Goal: Task Accomplishment & Management: Complete application form

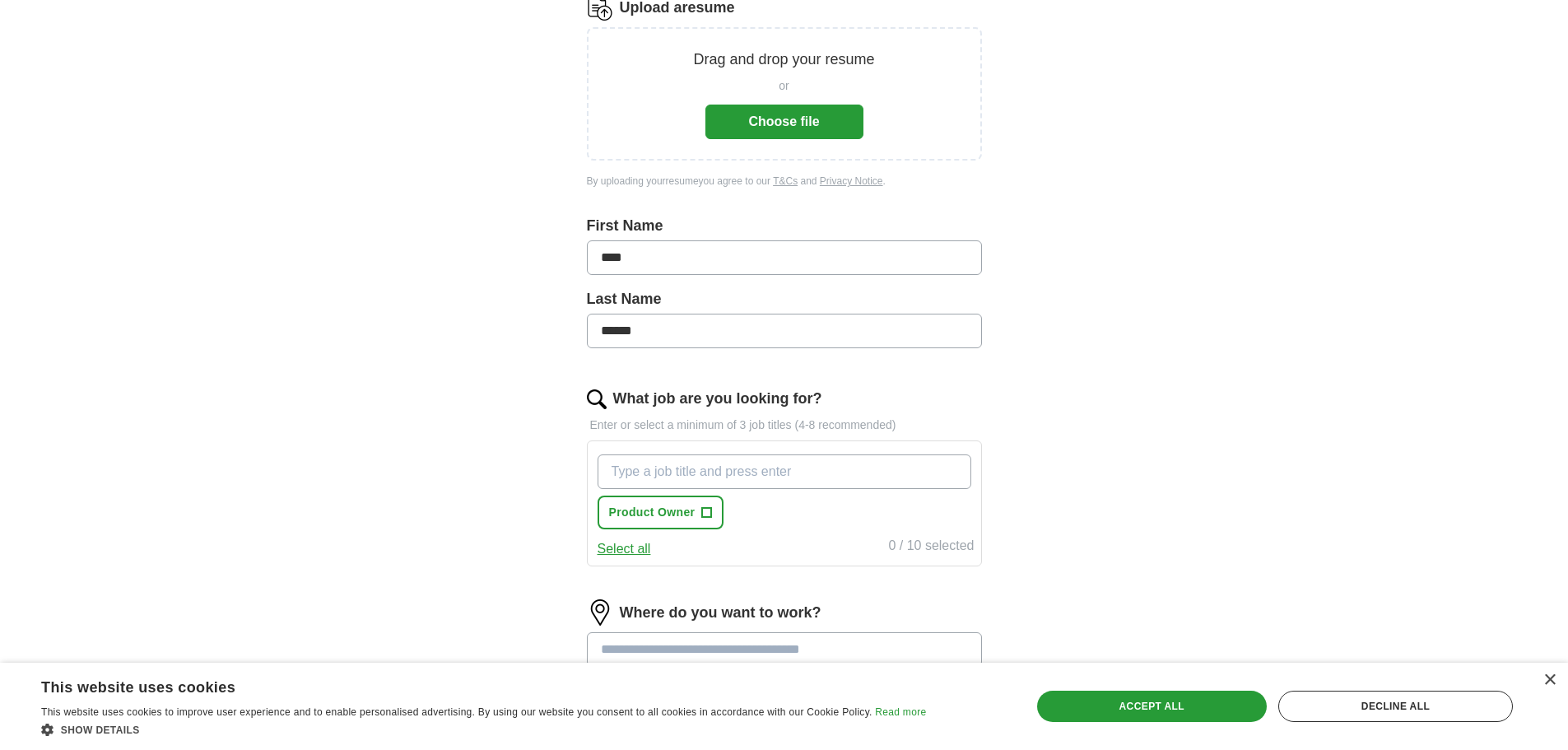
scroll to position [309, 0]
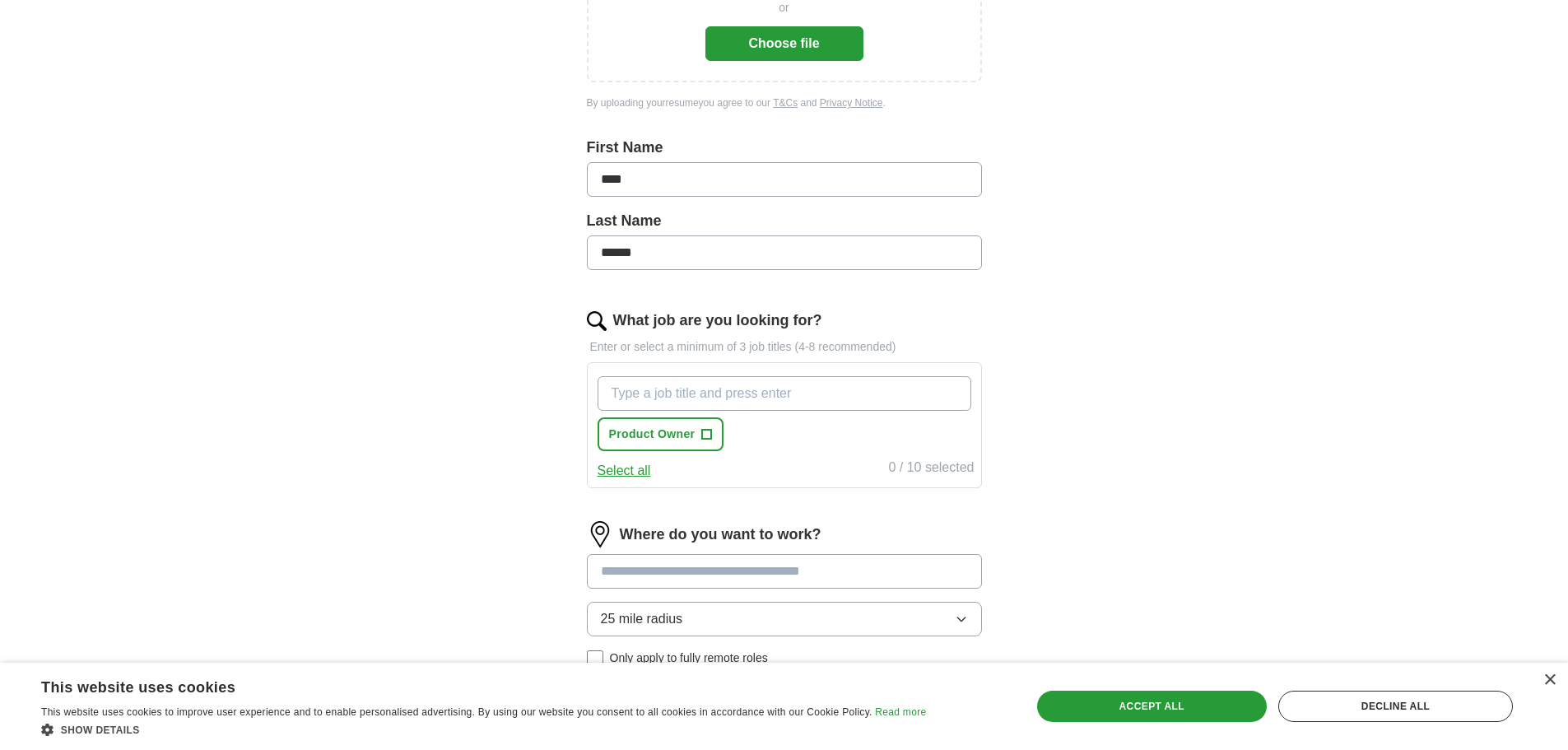
click at [798, 393] on input "What job are you looking for?" at bounding box center [784, 394] width 373 height 34
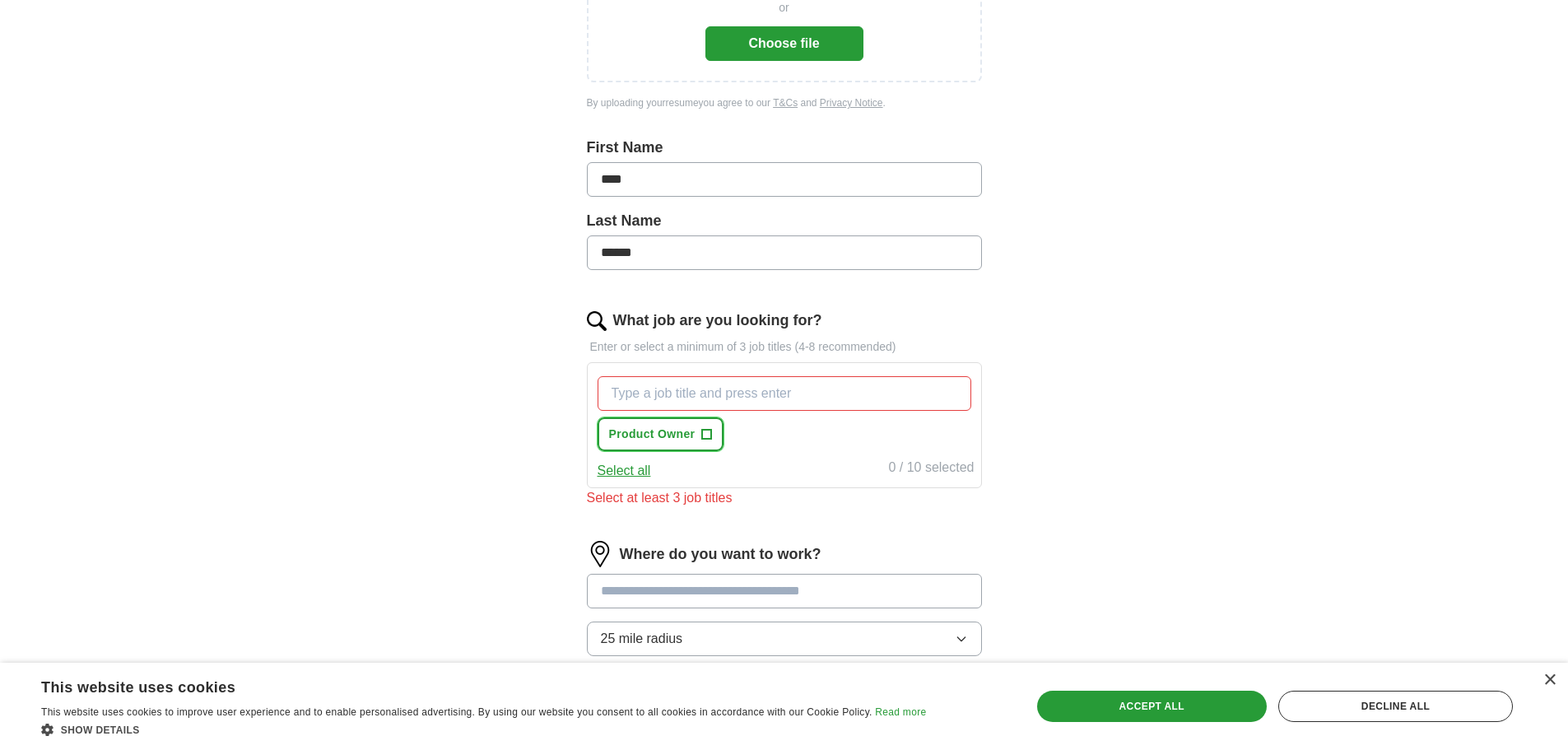
click at [702, 439] on span "+" at bounding box center [707, 434] width 10 height 13
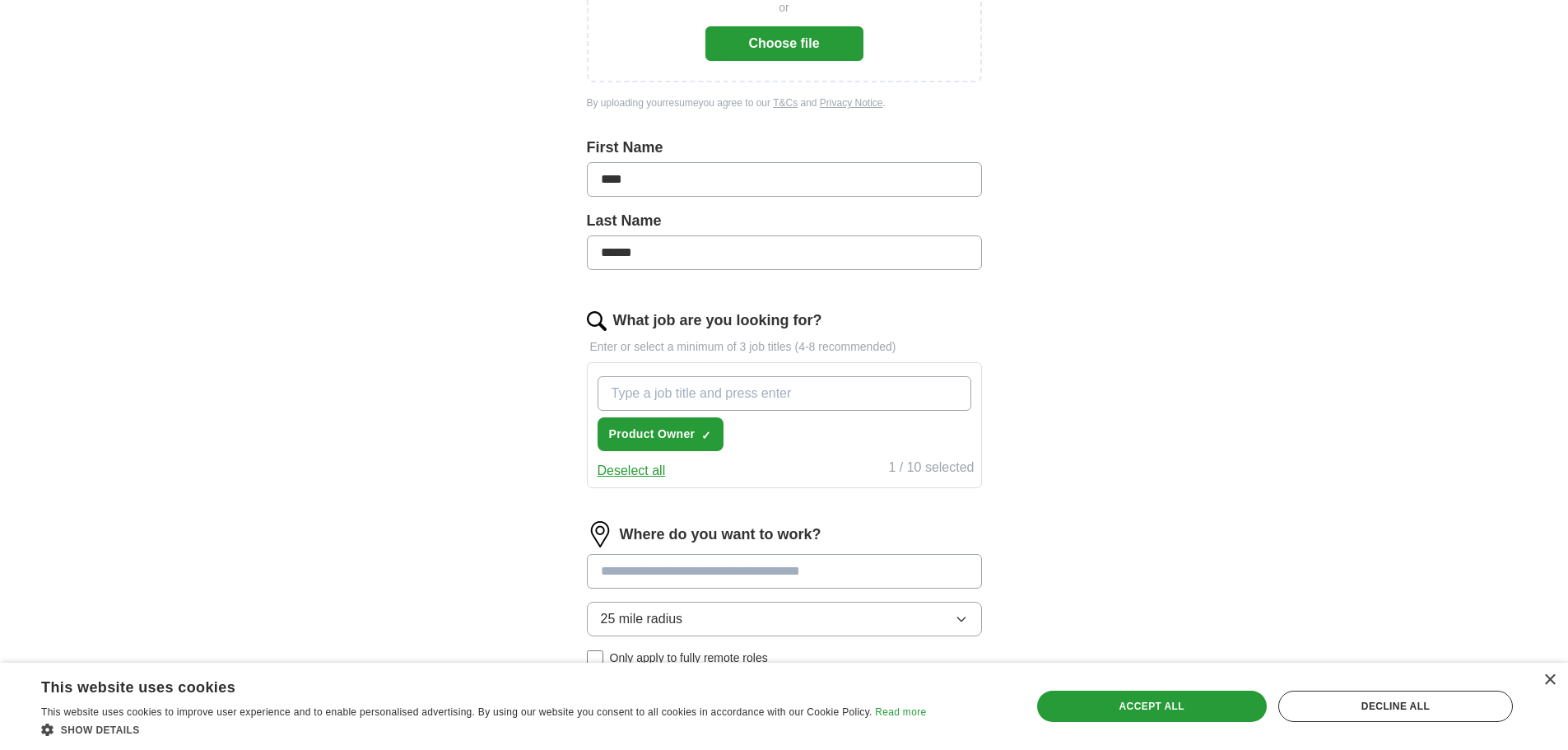
click at [771, 388] on input "What job are you looking for?" at bounding box center [784, 394] width 373 height 34
type input "Product Manager"
type input "Business Analyst"
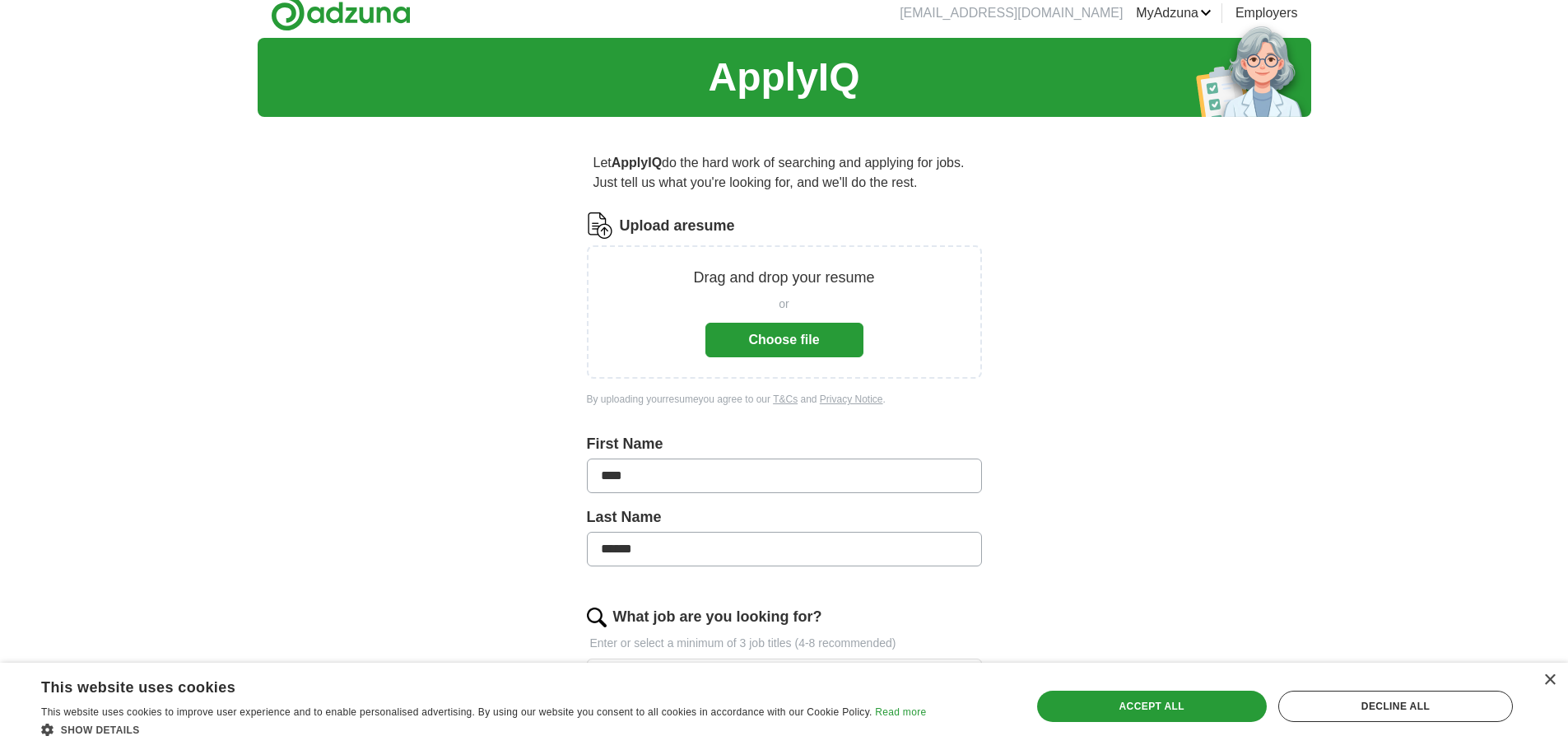
scroll to position [0, 0]
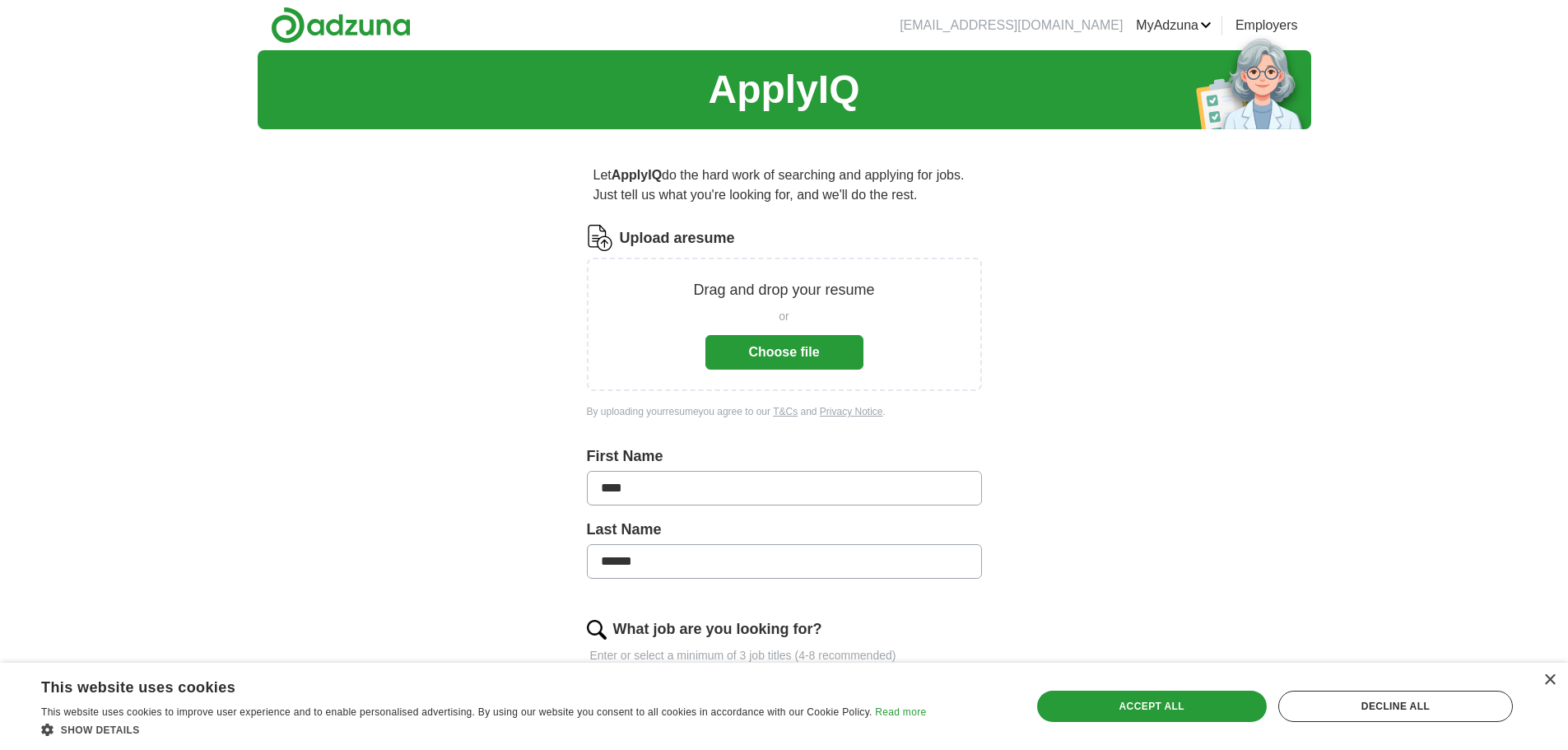
drag, startPoint x: 1525, startPoint y: 297, endPoint x: 1511, endPoint y: 295, distance: 14.1
click at [1513, 296] on div "ApplyIQ Let ApplyIQ do the hard work of searching and applying for jobs. Just t…" at bounding box center [784, 622] width 1568 height 1144
click at [795, 350] on button "Choose file" at bounding box center [784, 352] width 158 height 34
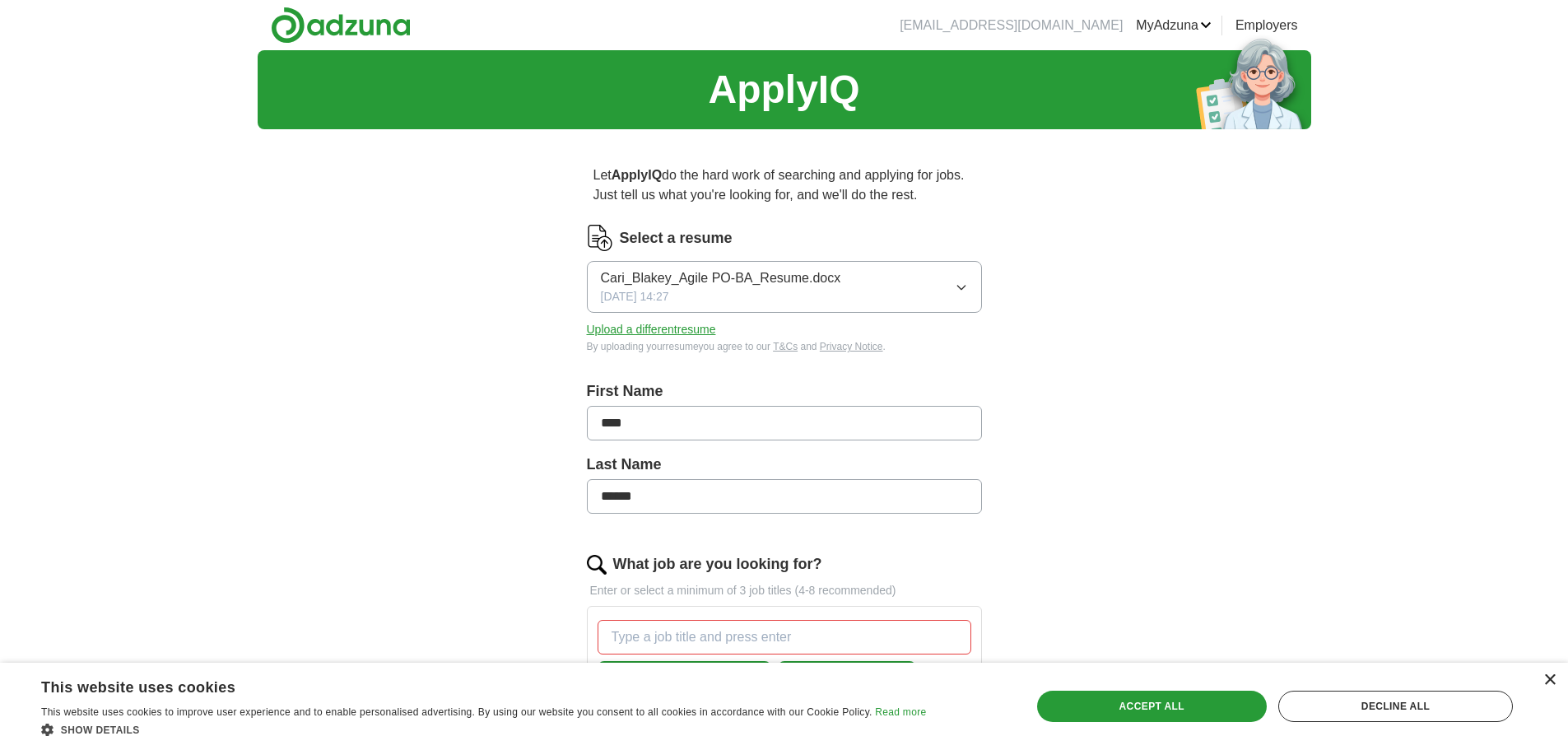
click at [1554, 676] on div "×" at bounding box center [1549, 680] width 12 height 12
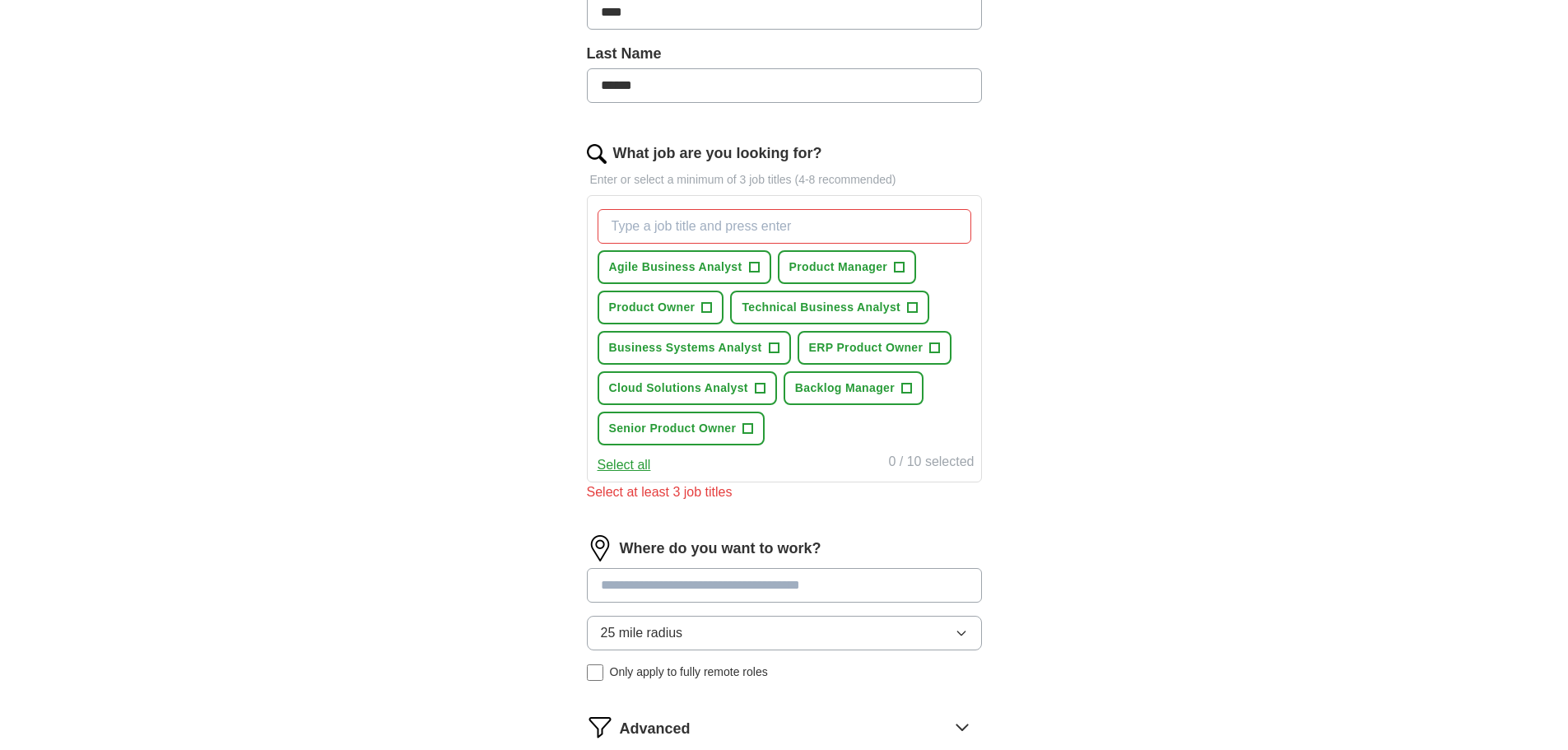
scroll to position [412, 0]
click at [749, 433] on span "+" at bounding box center [748, 428] width 10 height 13
click at [714, 305] on button "Product Owner +" at bounding box center [660, 307] width 126 height 34
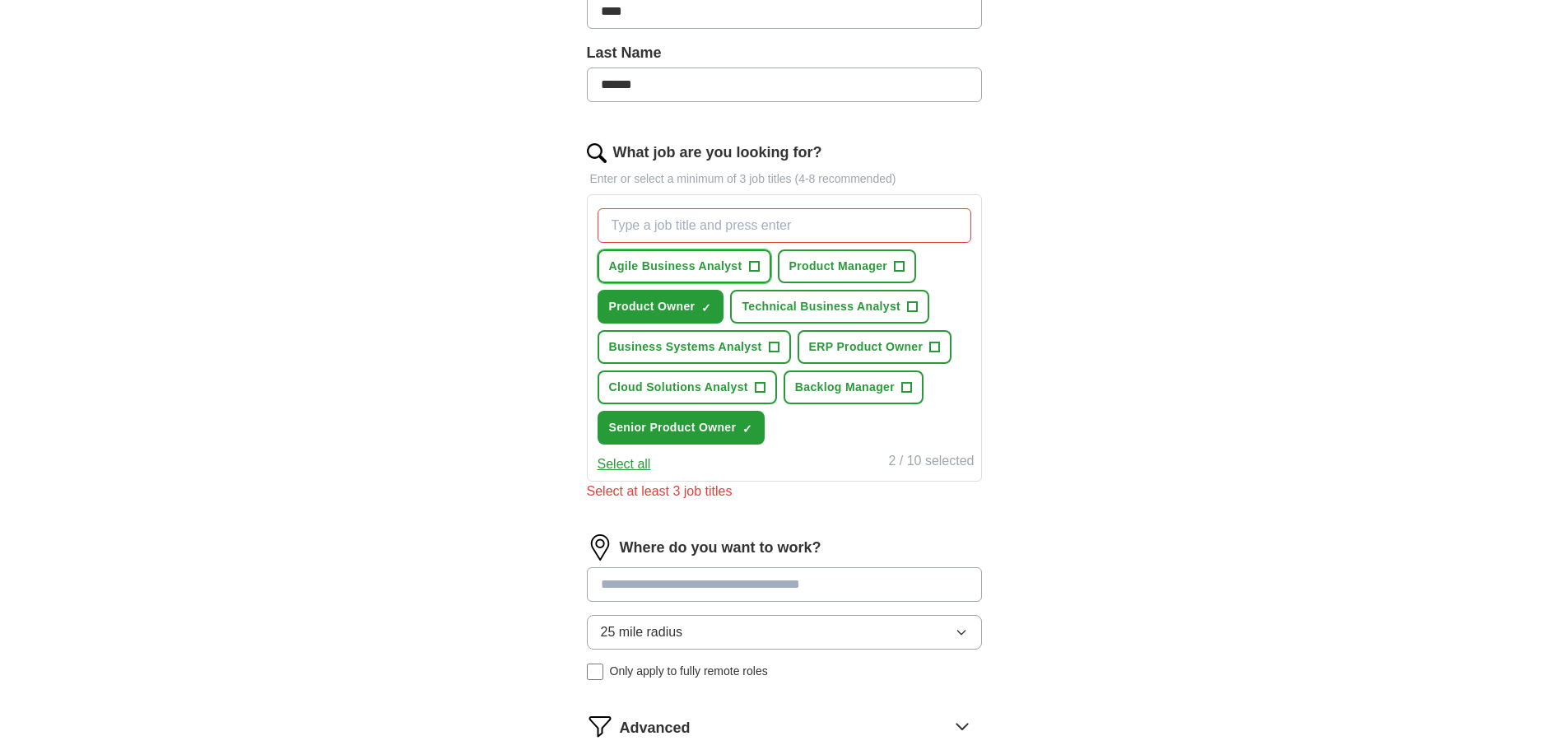
click at [757, 263] on span "+" at bounding box center [754, 267] width 10 height 13
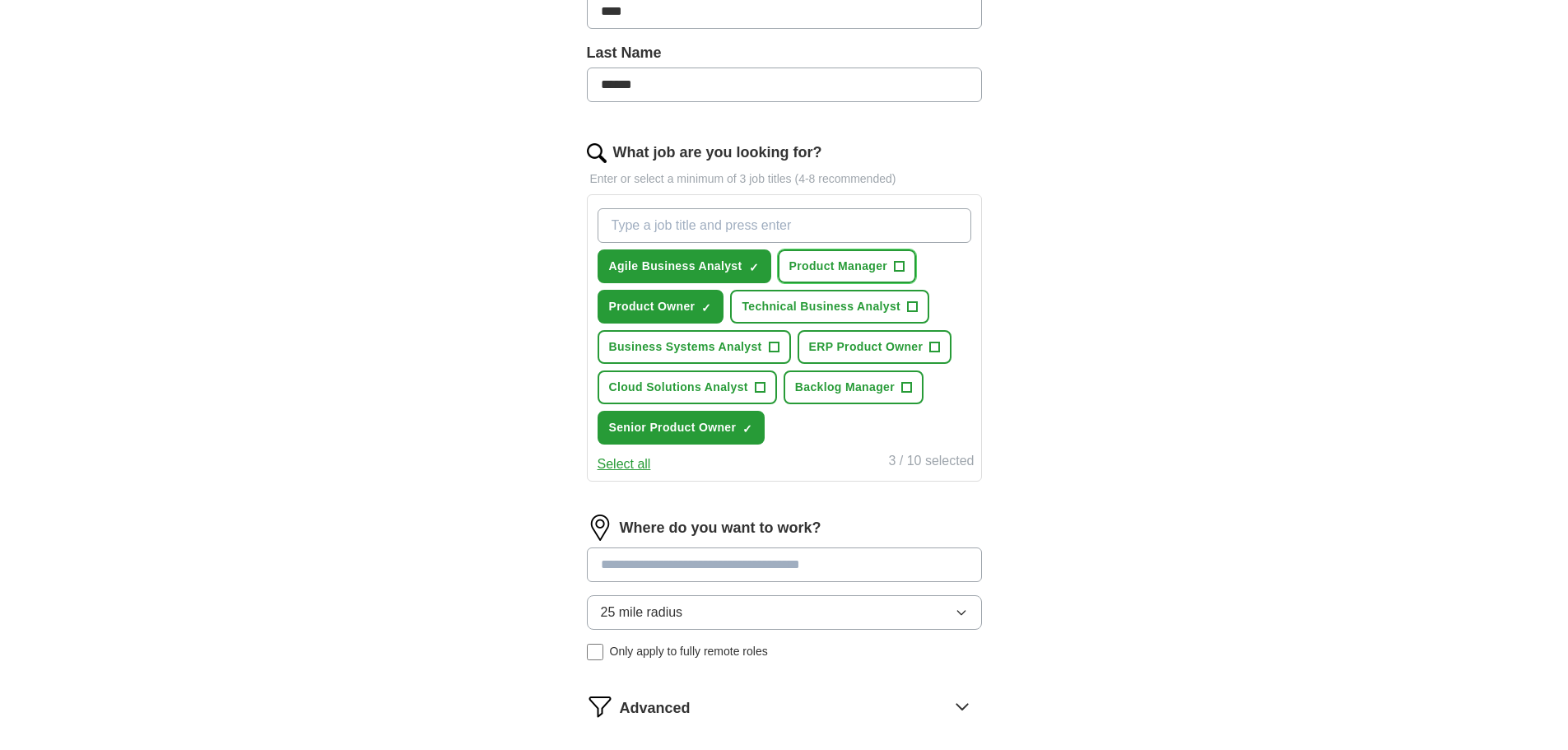
click at [905, 260] on span "+" at bounding box center [898, 265] width 10 height 10
click at [918, 309] on button "Technical Business Analyst +" at bounding box center [830, 307] width 200 height 34
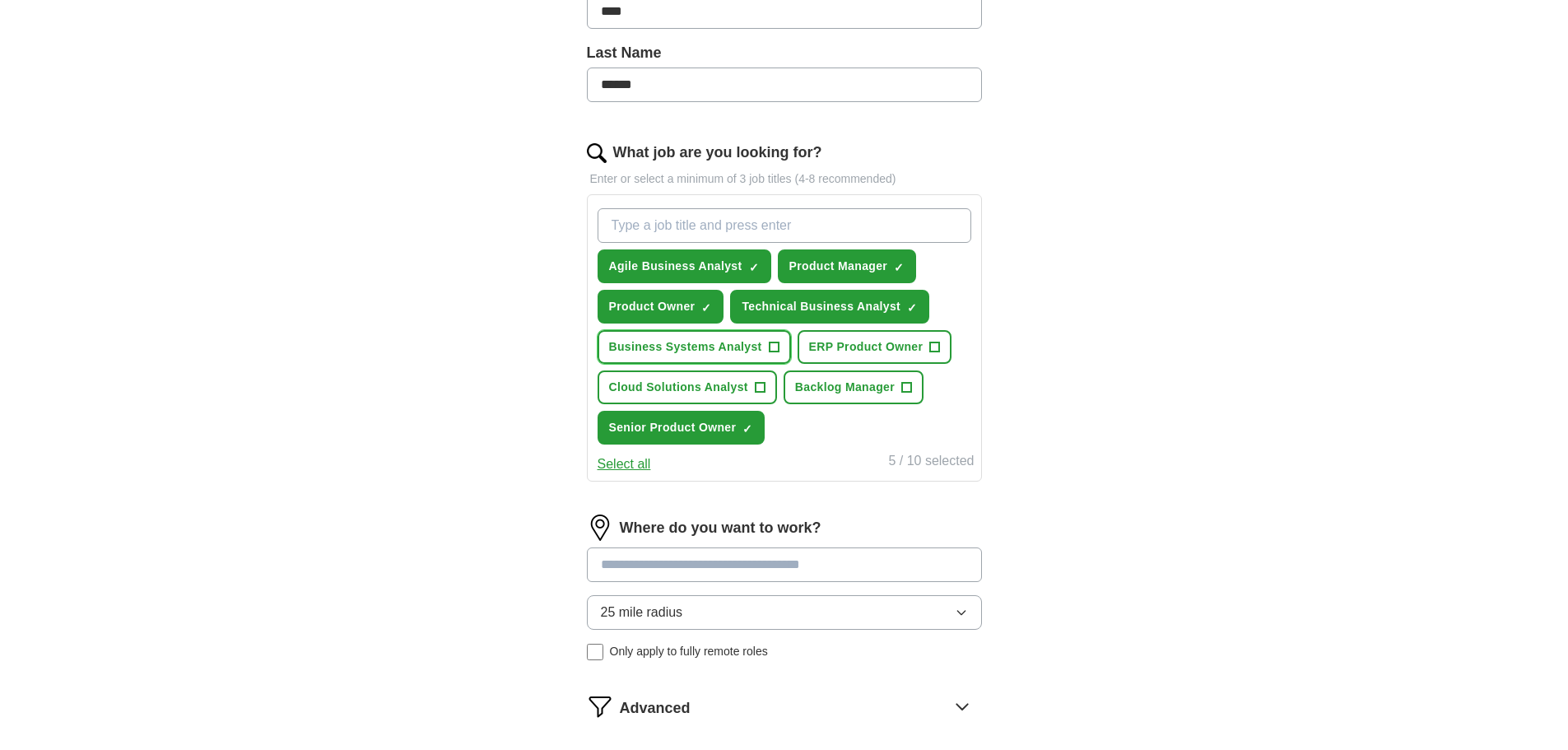
click at [779, 349] on button "Business Systems Analyst +" at bounding box center [694, 347] width 193 height 34
click at [759, 384] on span "+" at bounding box center [759, 388] width 10 height 13
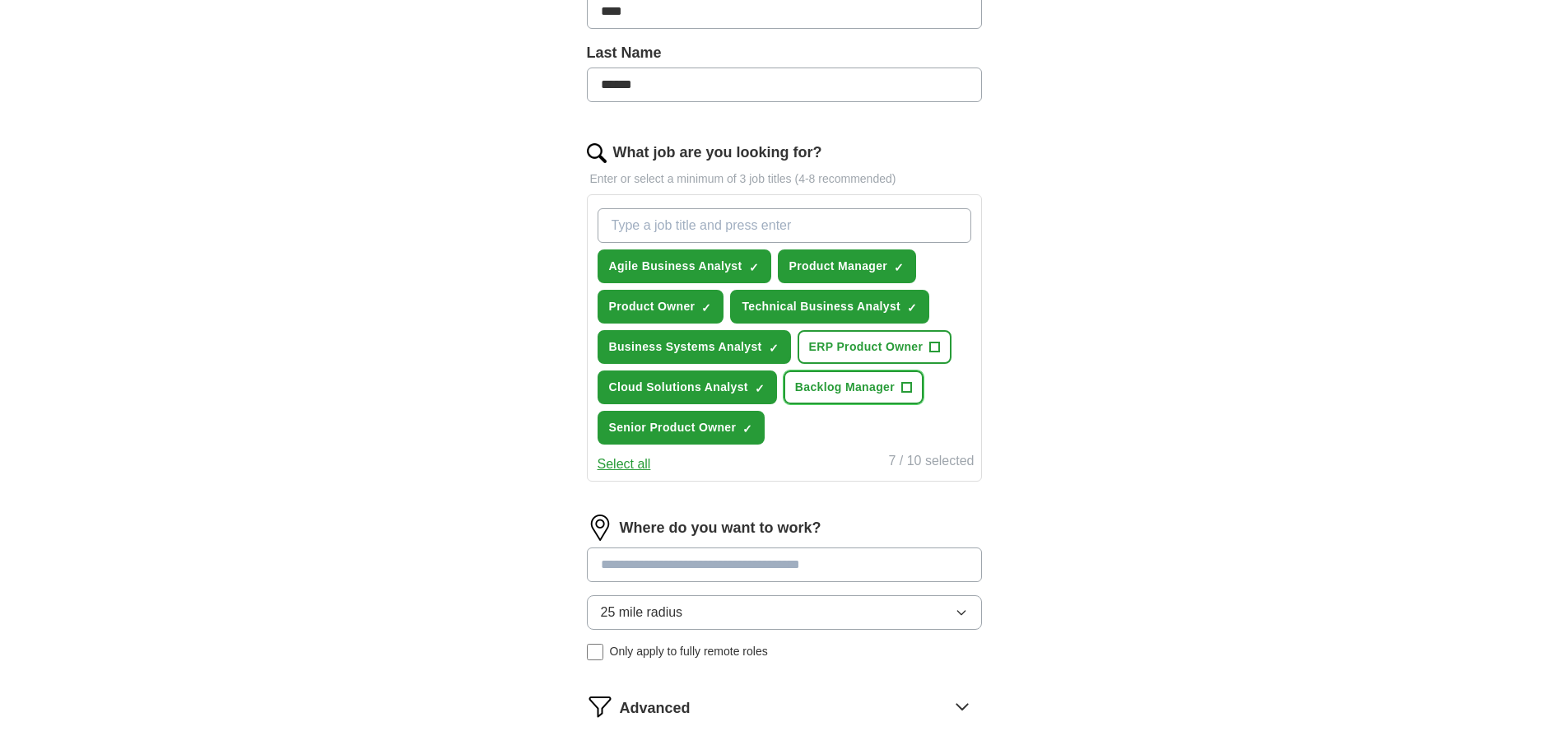
click at [904, 394] on span "+" at bounding box center [906, 388] width 10 height 13
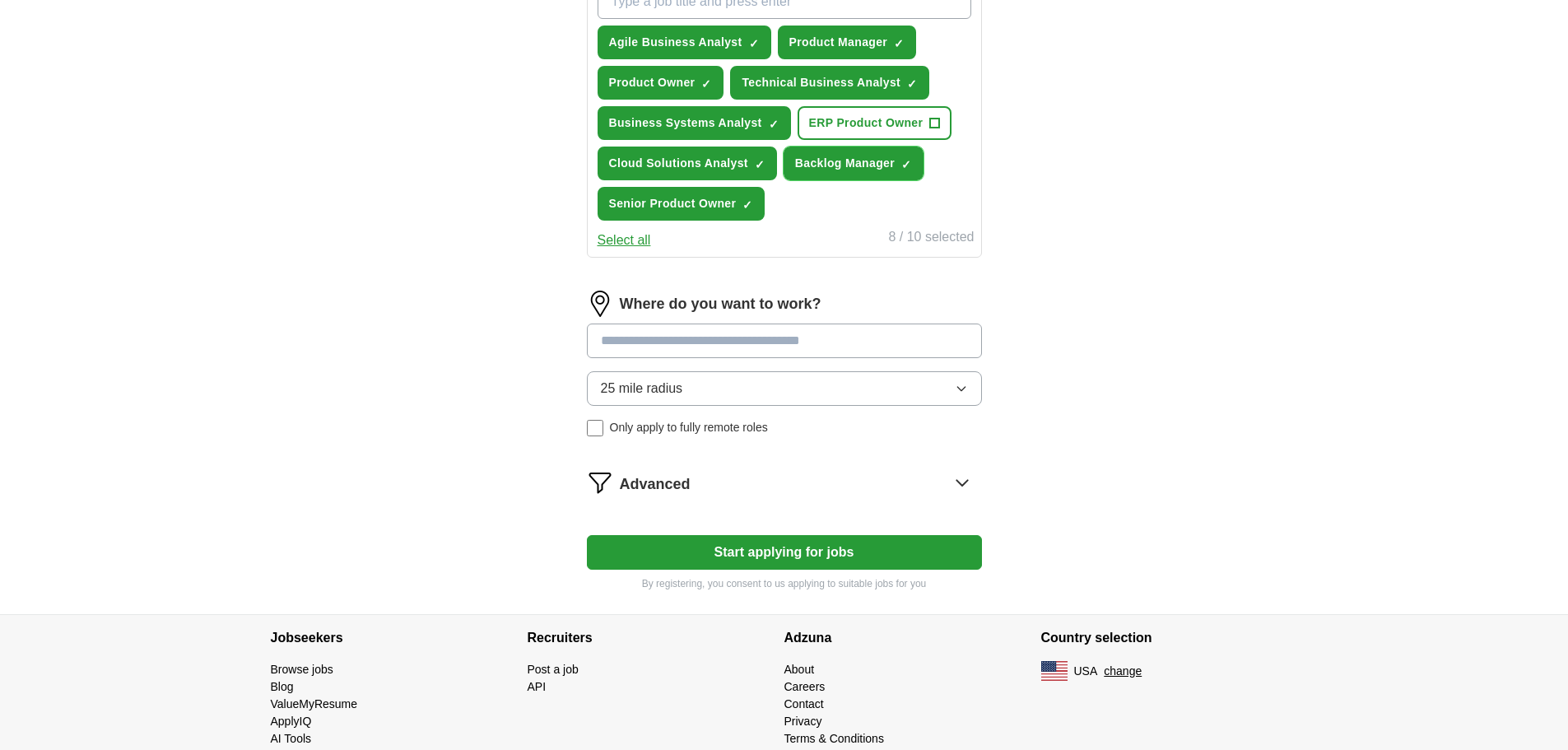
scroll to position [638, 0]
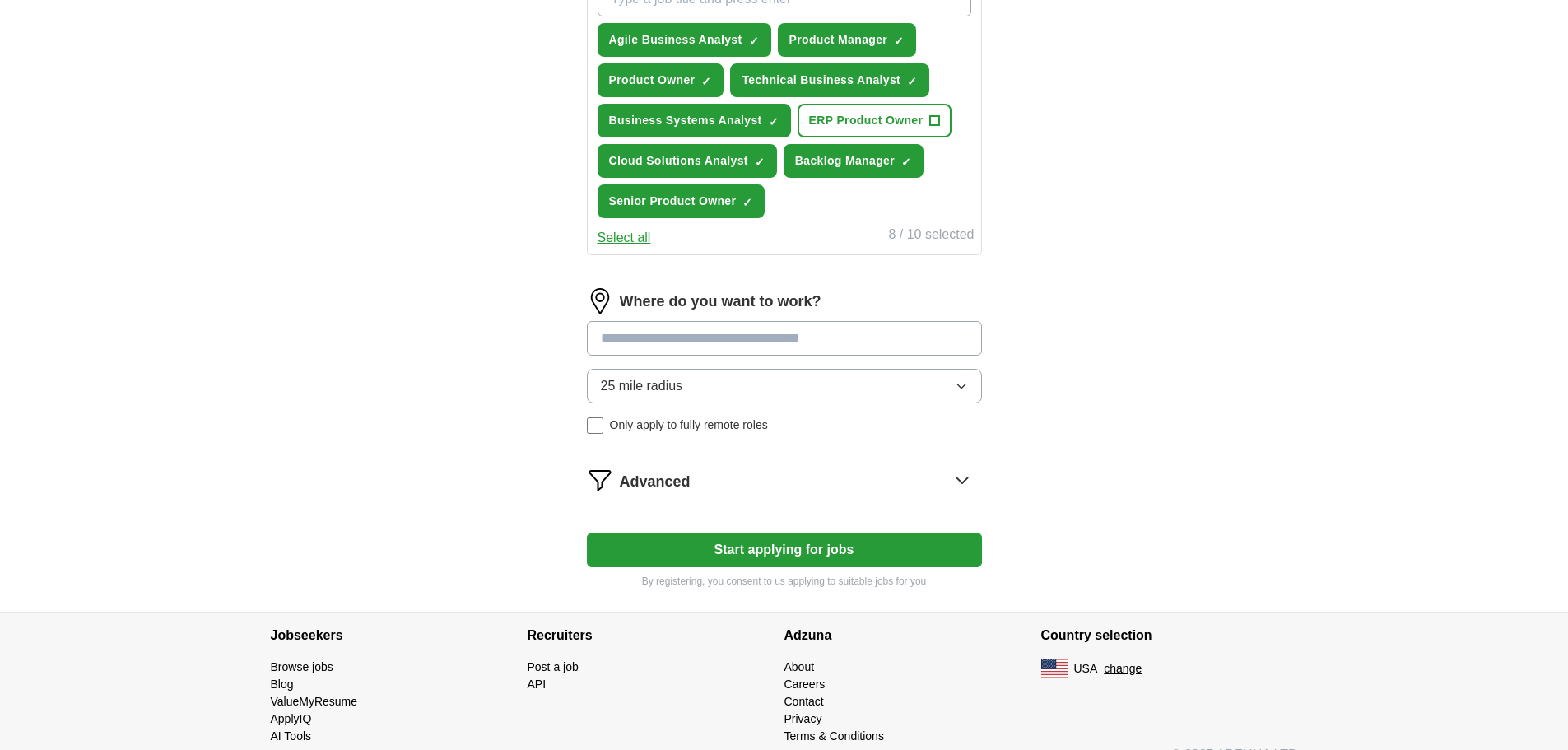
click at [752, 335] on input at bounding box center [784, 338] width 395 height 34
click at [602, 425] on div "25 mile radius Only apply to fully remote roles" at bounding box center [784, 401] width 395 height 65
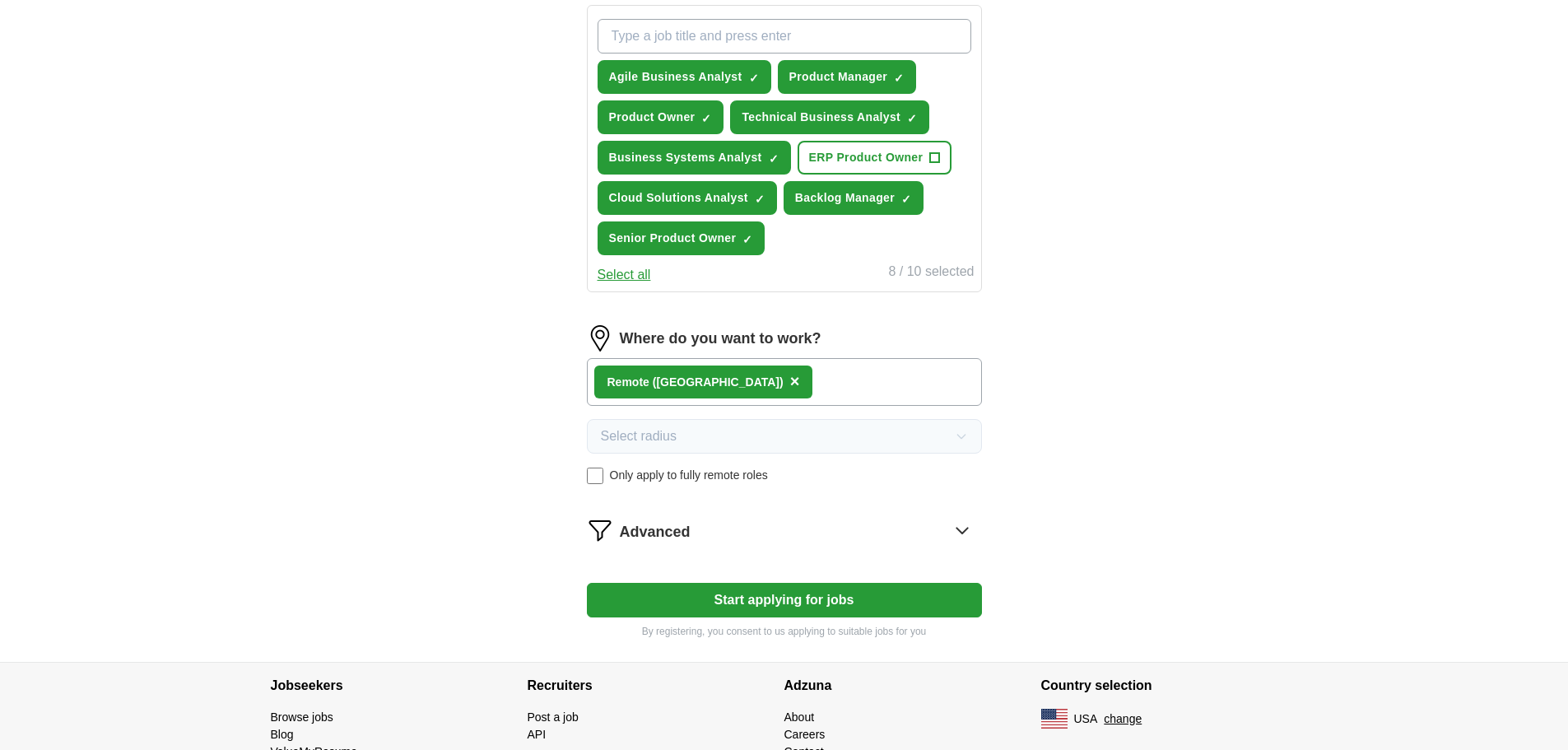
scroll to position [679, 0]
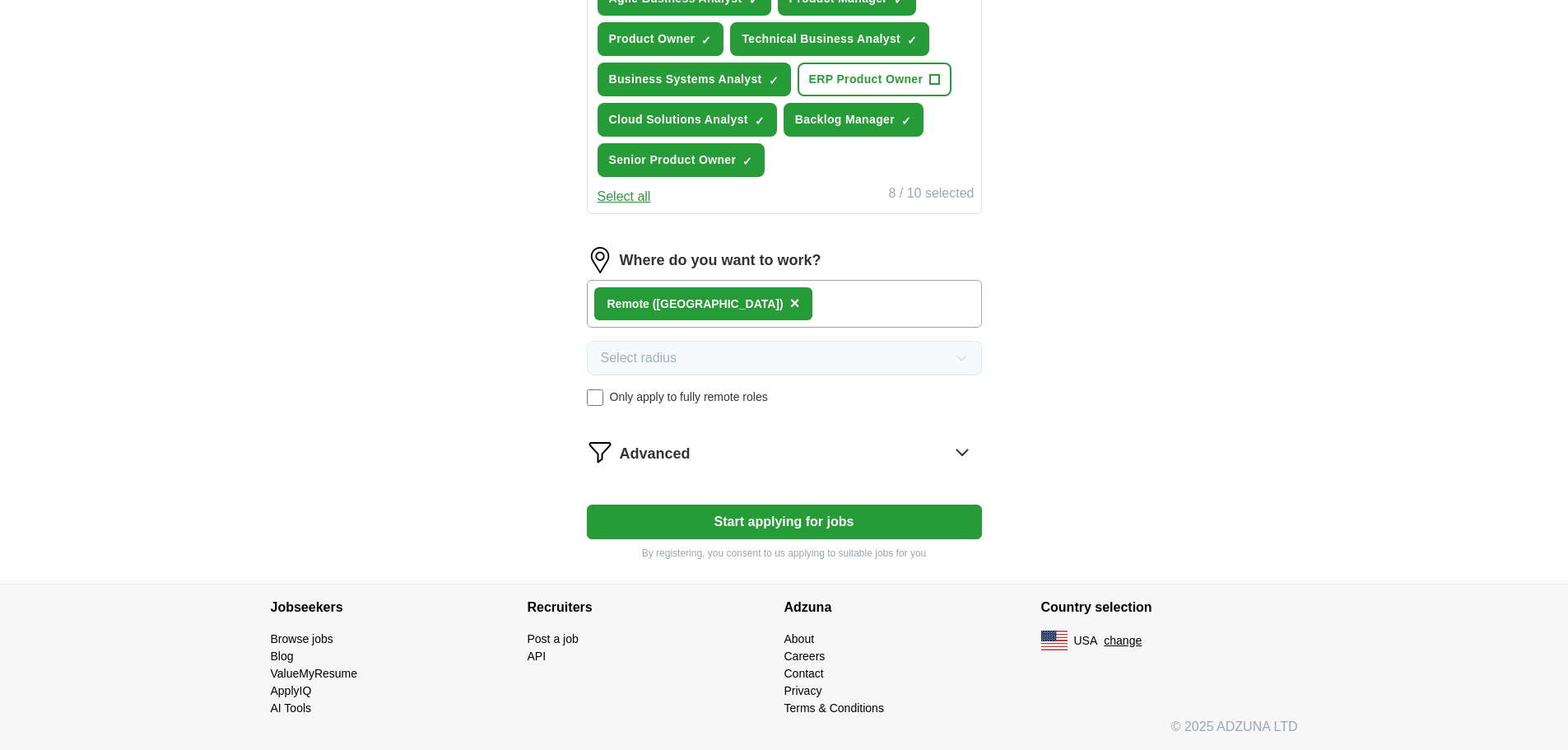
click at [866, 505] on button "Start applying for jobs" at bounding box center [784, 522] width 395 height 34
select select "**"
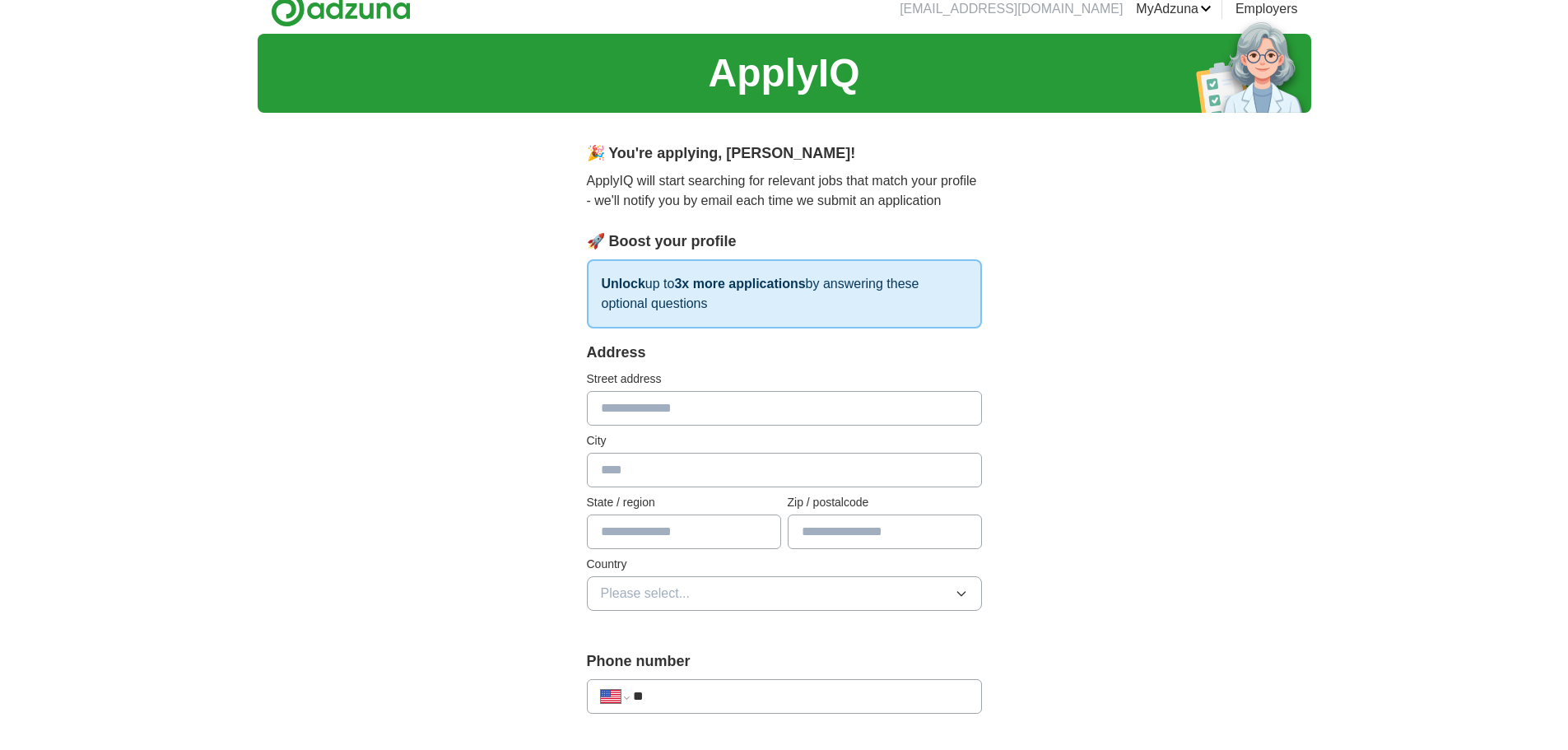
scroll to position [21, 0]
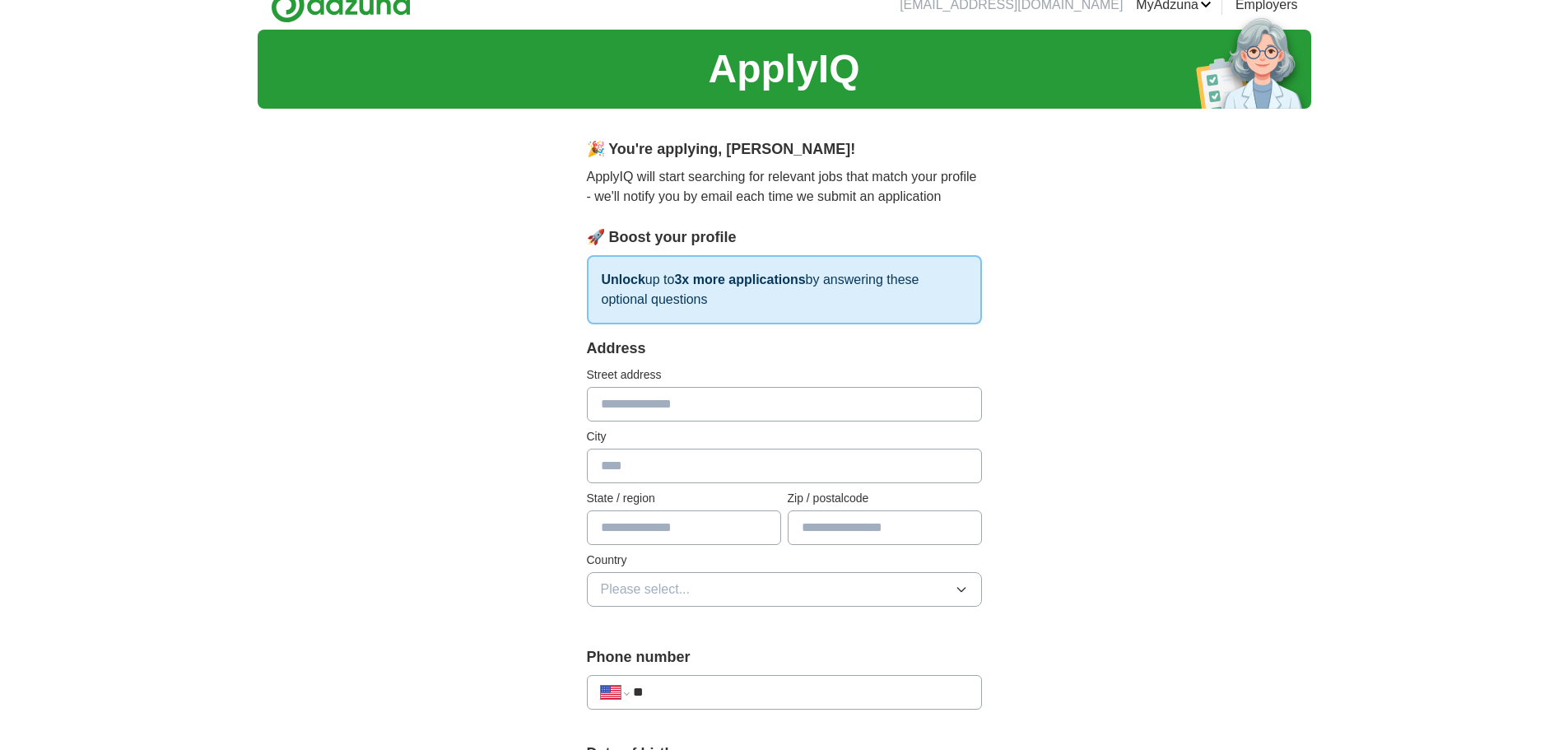
click at [689, 396] on input "text" at bounding box center [784, 404] width 395 height 34
type input "**********"
type input "********"
type input "**"
type input "*****"
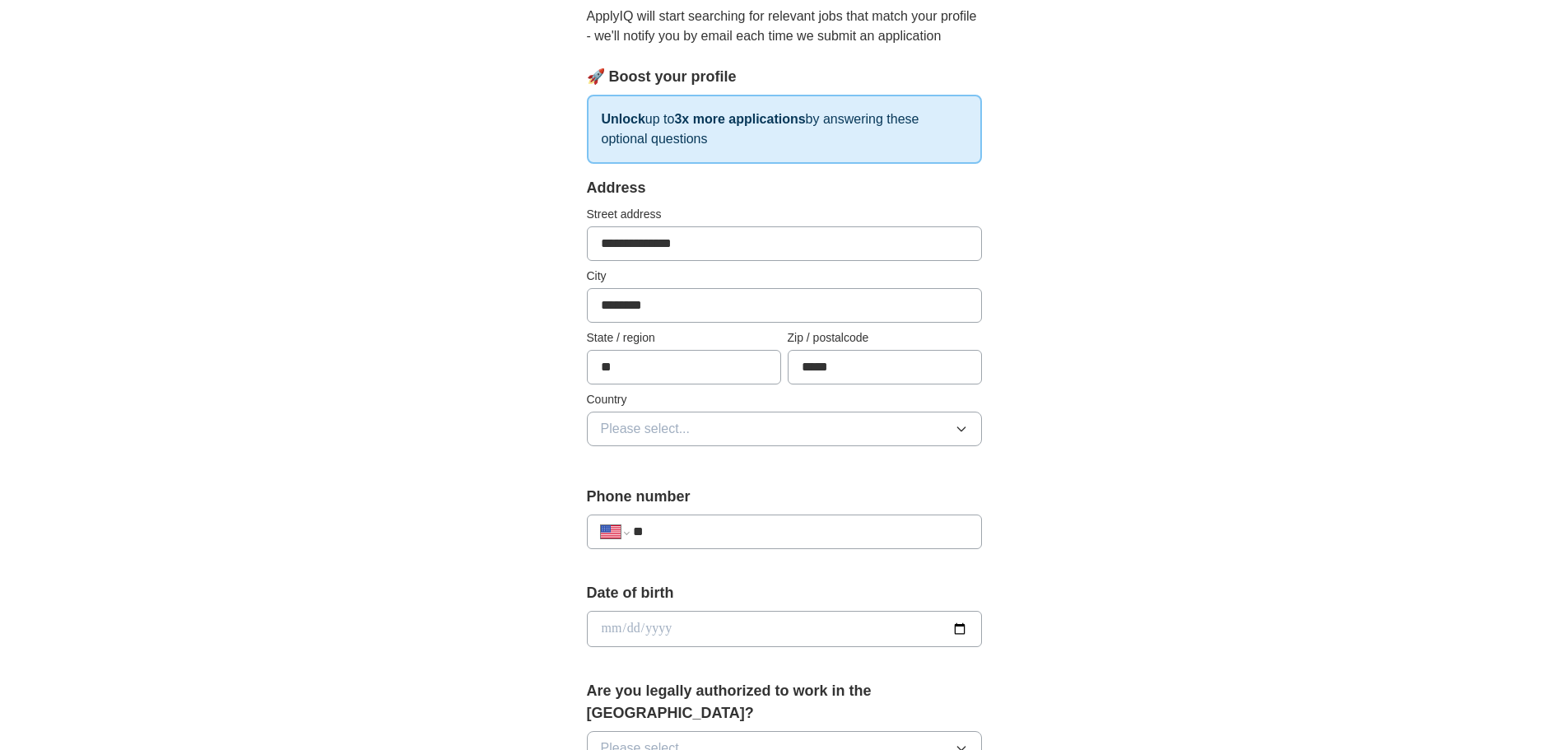
scroll to position [185, 0]
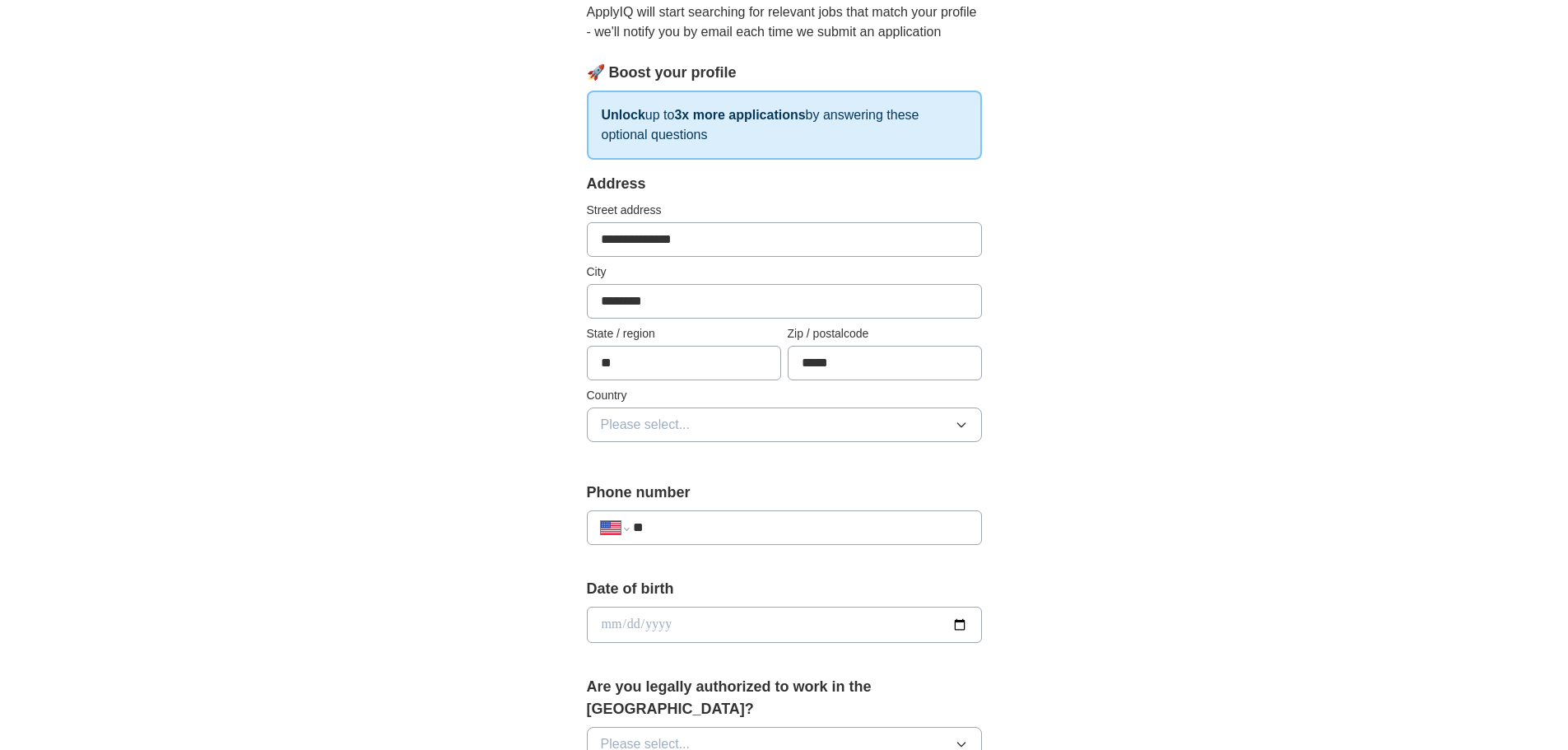
click at [728, 431] on button "Please select..." at bounding box center [784, 425] width 395 height 34
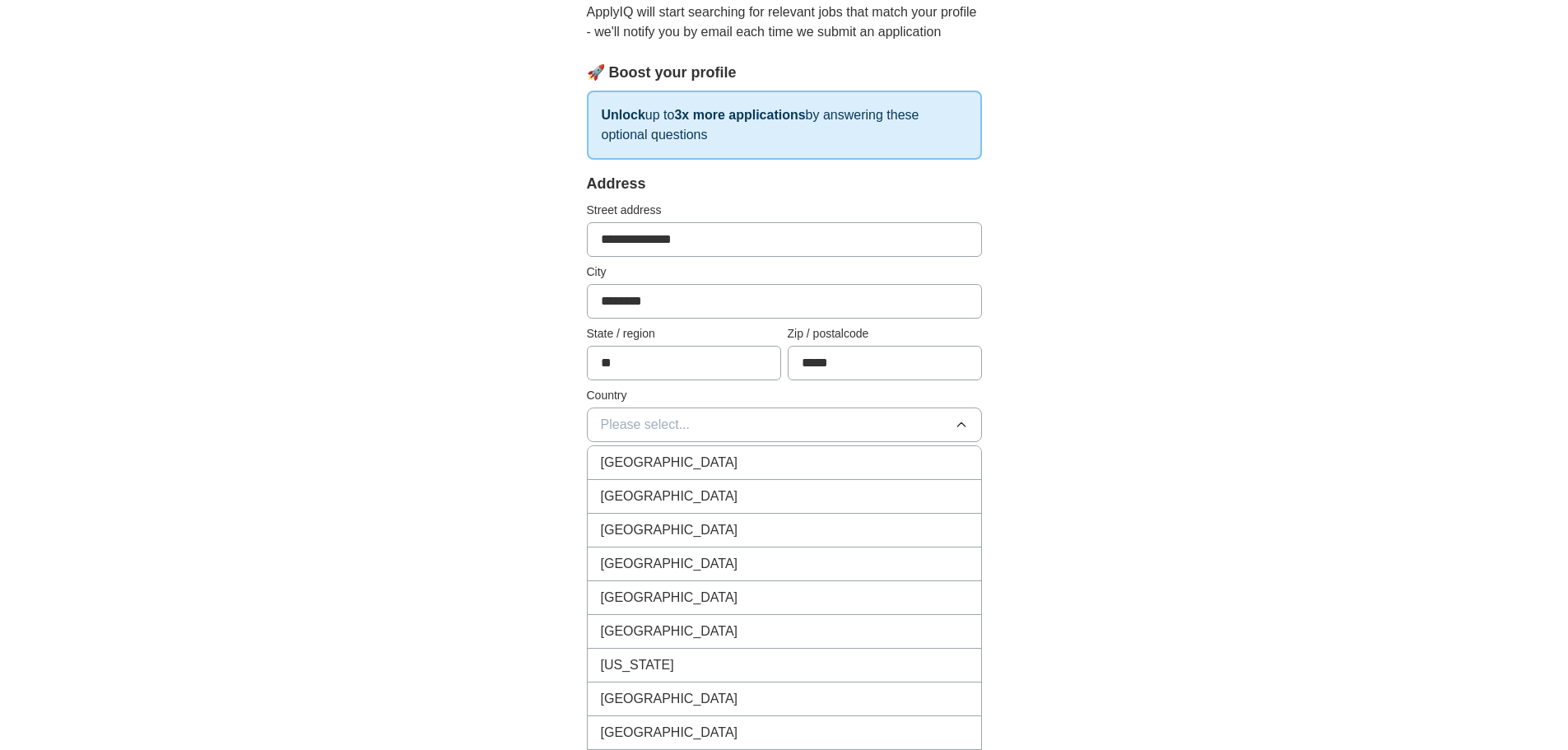
click at [725, 496] on div "[GEOGRAPHIC_DATA]" at bounding box center [784, 496] width 367 height 20
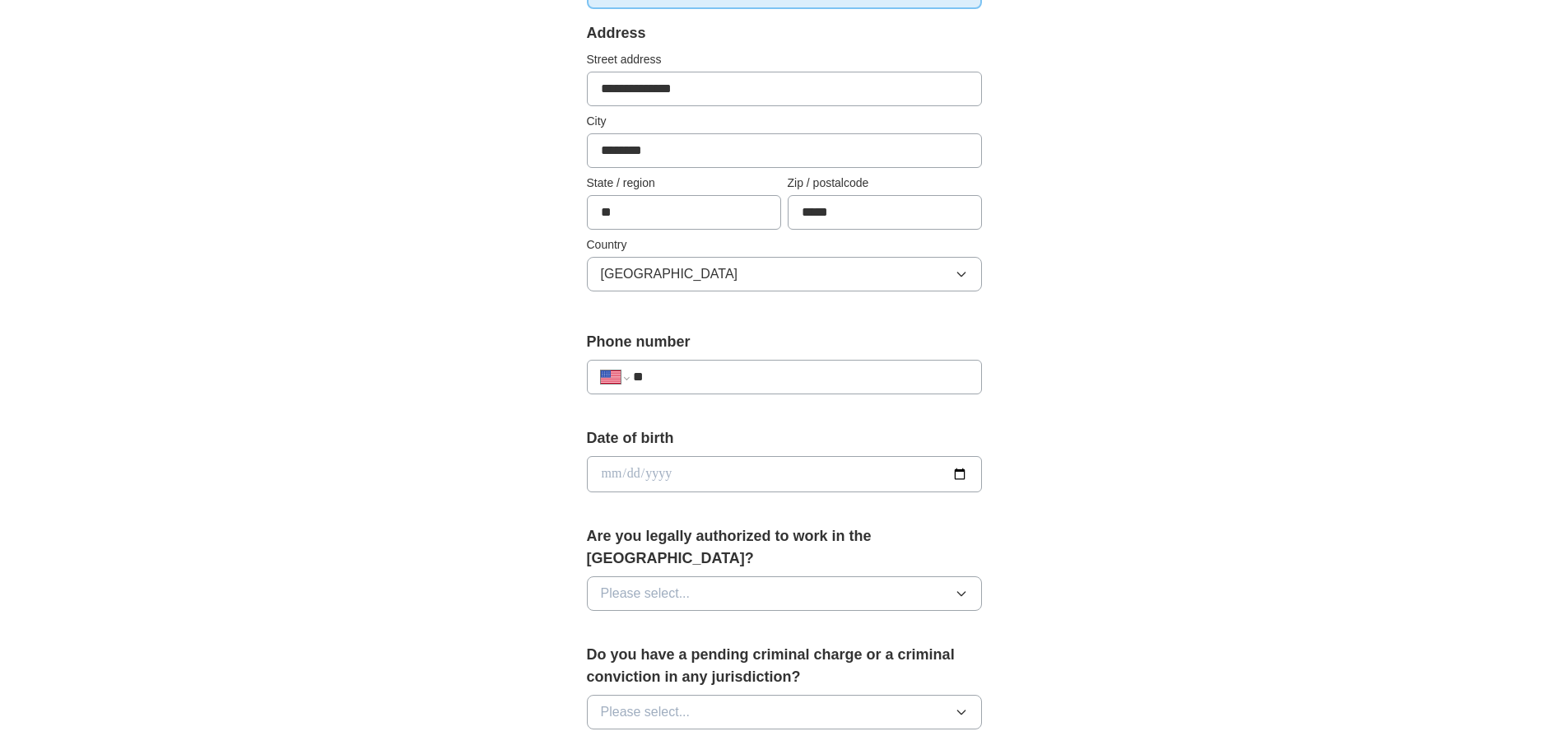
scroll to position [371, 0]
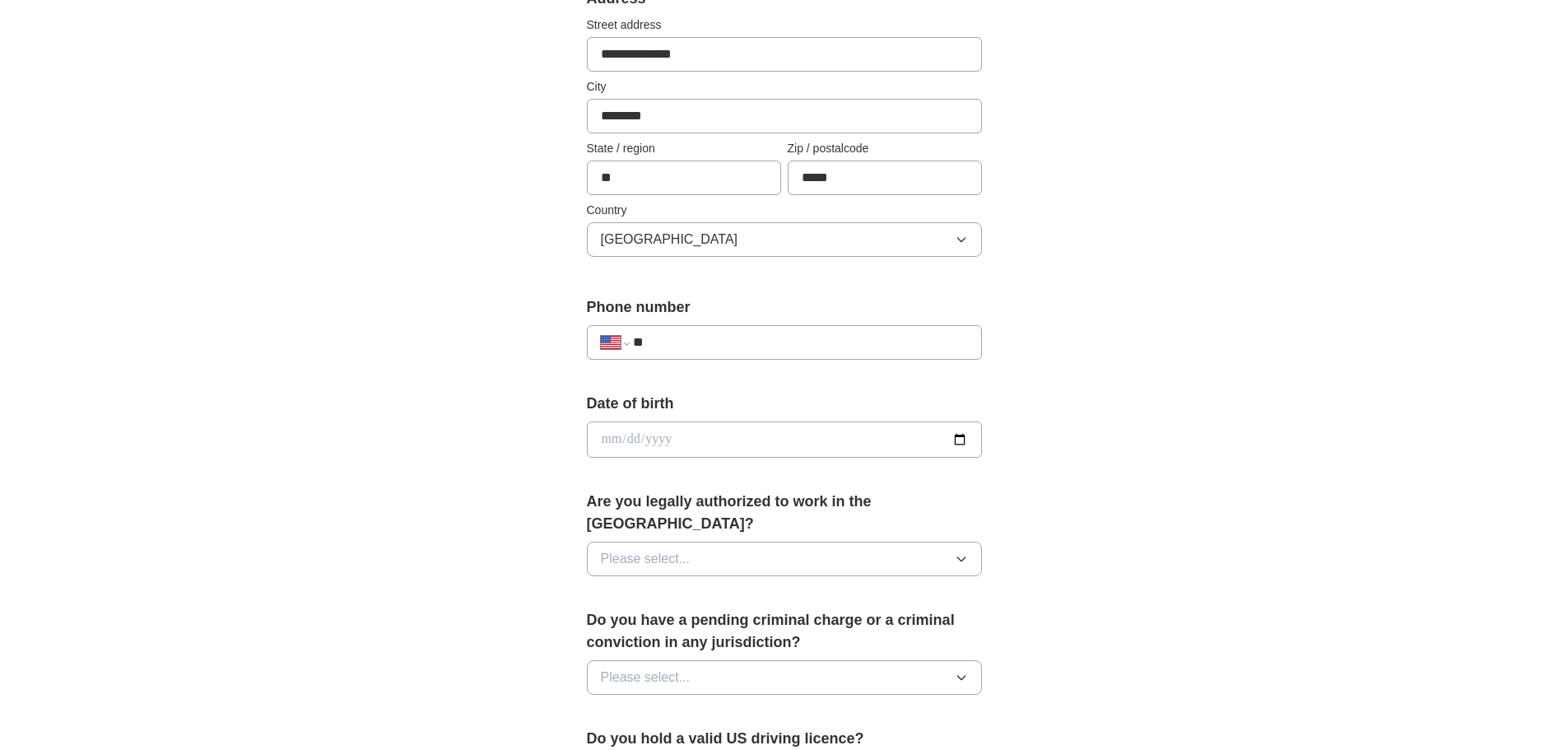
click at [732, 338] on input "**" at bounding box center [800, 342] width 335 height 20
type input "**********"
click at [1179, 443] on div "**********" at bounding box center [784, 429] width 1053 height 1499
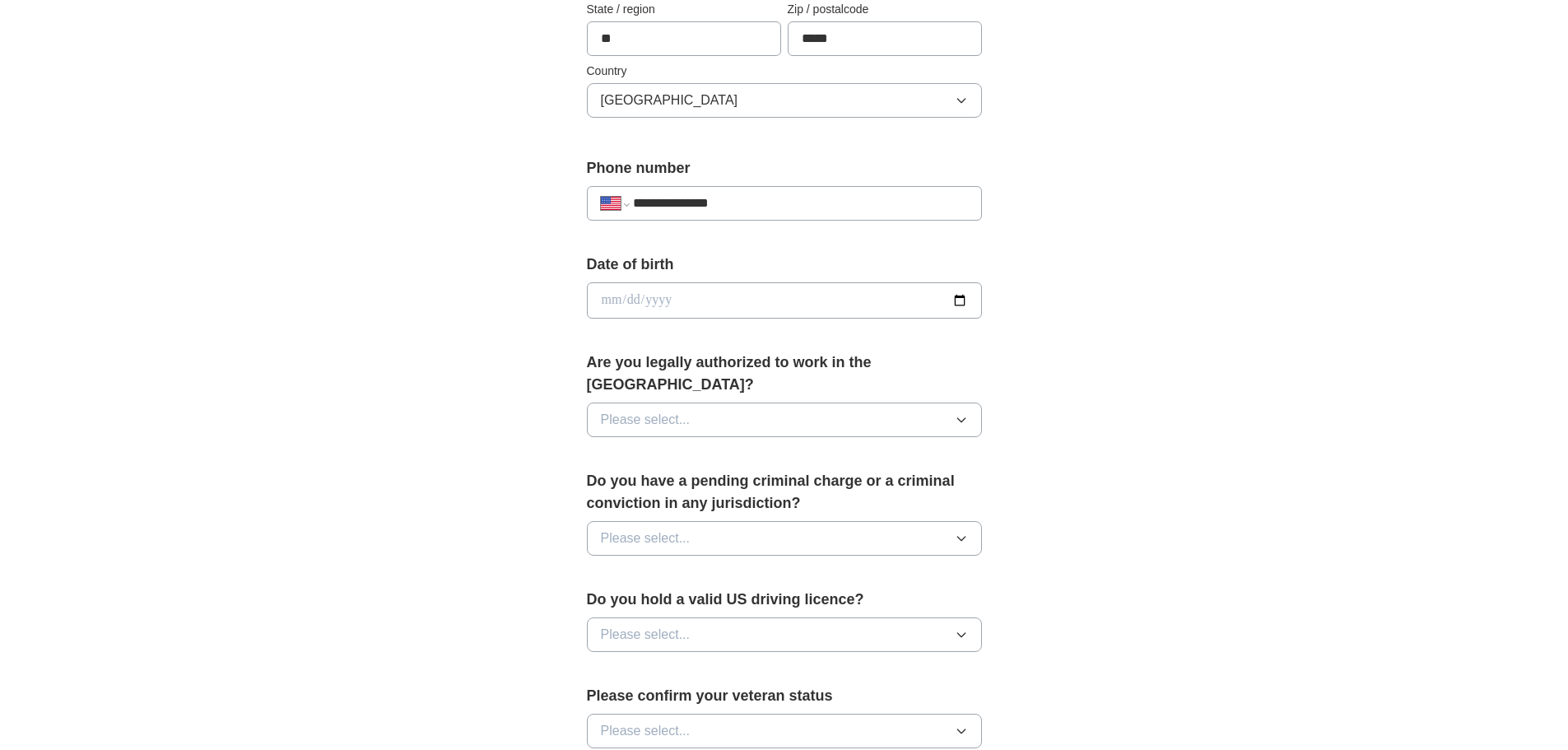
scroll to position [555, 0]
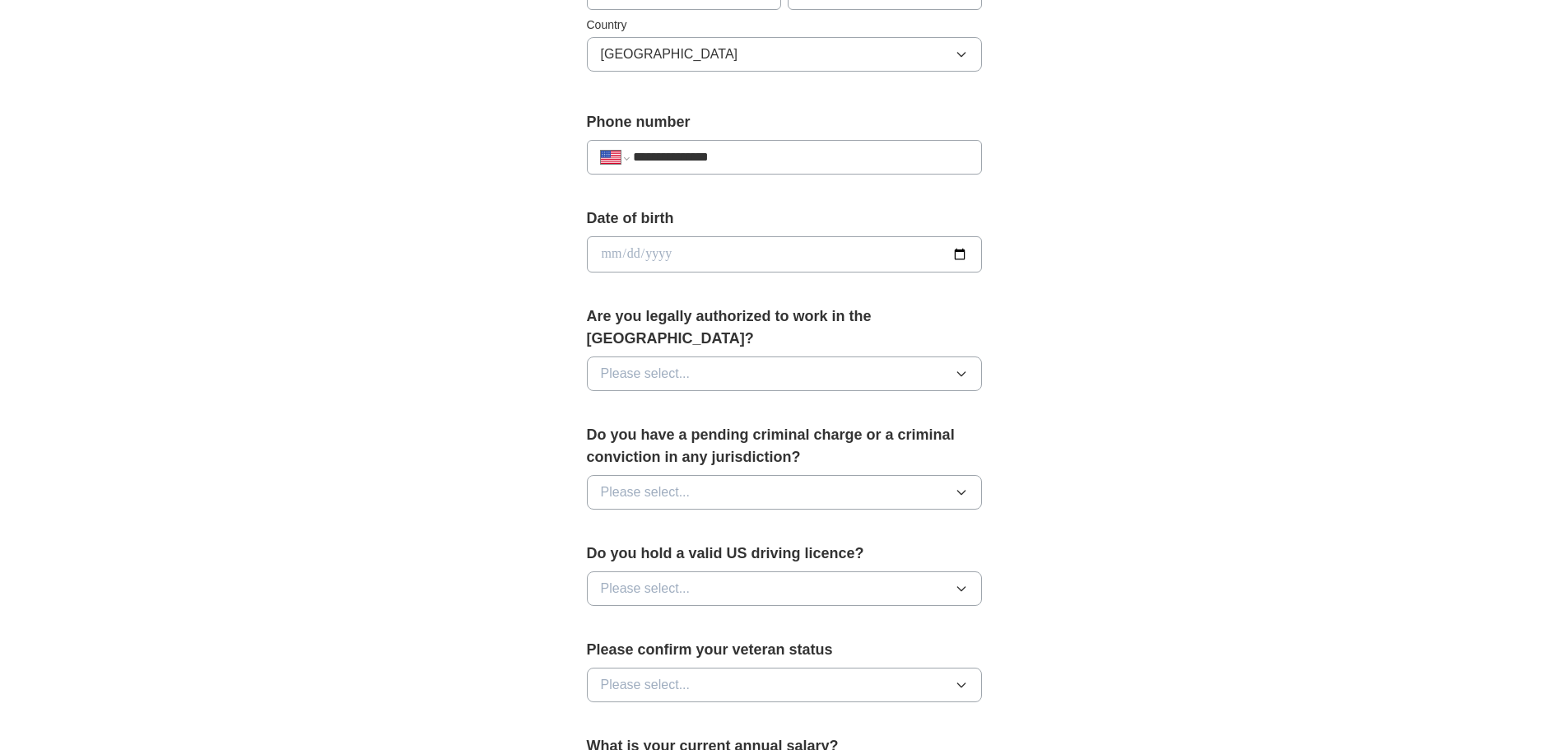
click at [920, 356] on button "Please select..." at bounding box center [784, 374] width 395 height 34
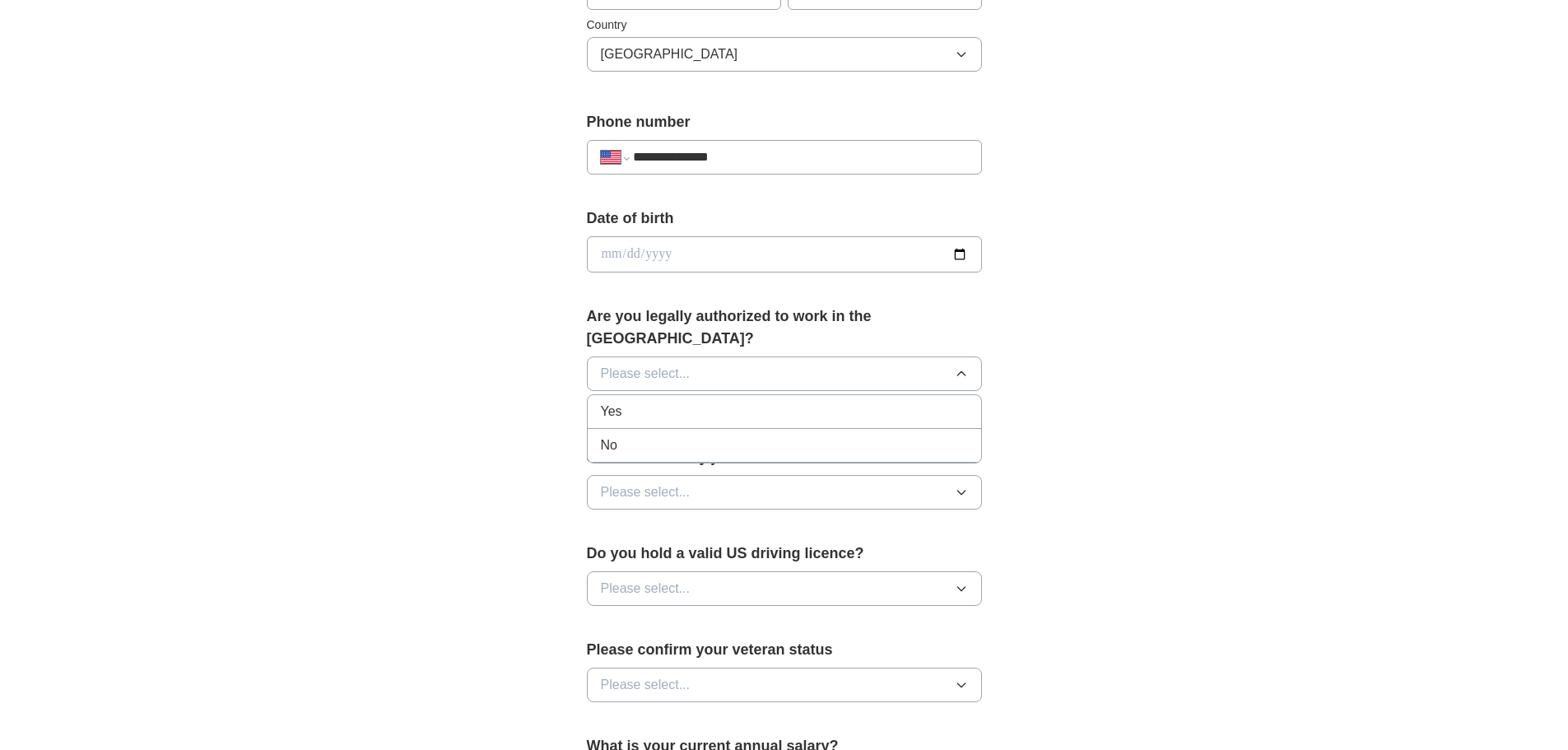
click at [915, 402] on div "Yes" at bounding box center [784, 412] width 367 height 20
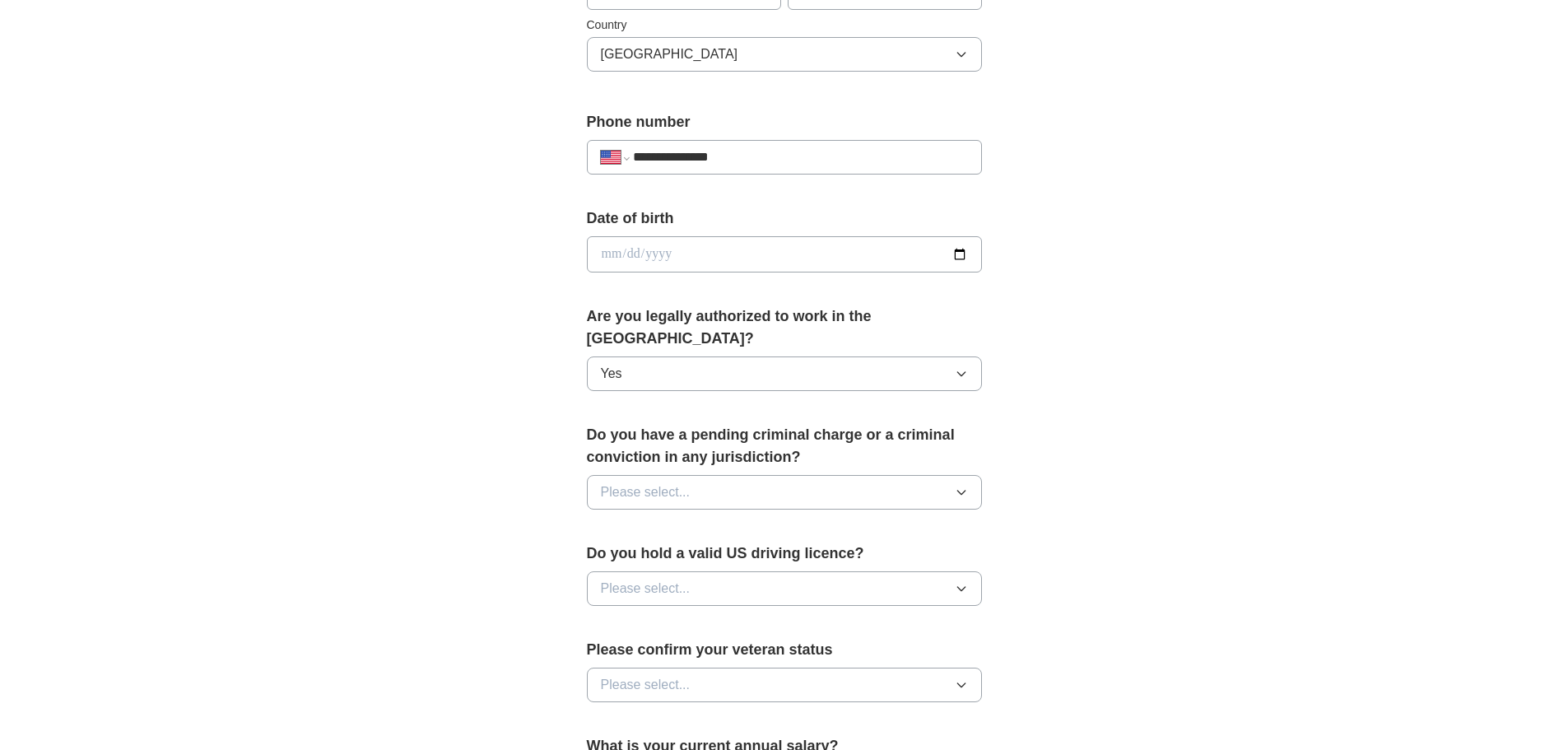
click at [888, 476] on button "Please select..." at bounding box center [784, 492] width 395 height 34
click at [817, 554] on div "No" at bounding box center [784, 564] width 367 height 20
click at [832, 571] on button "Please select..." at bounding box center [784, 588] width 395 height 34
click at [783, 617] on div "Yes" at bounding box center [784, 626] width 367 height 20
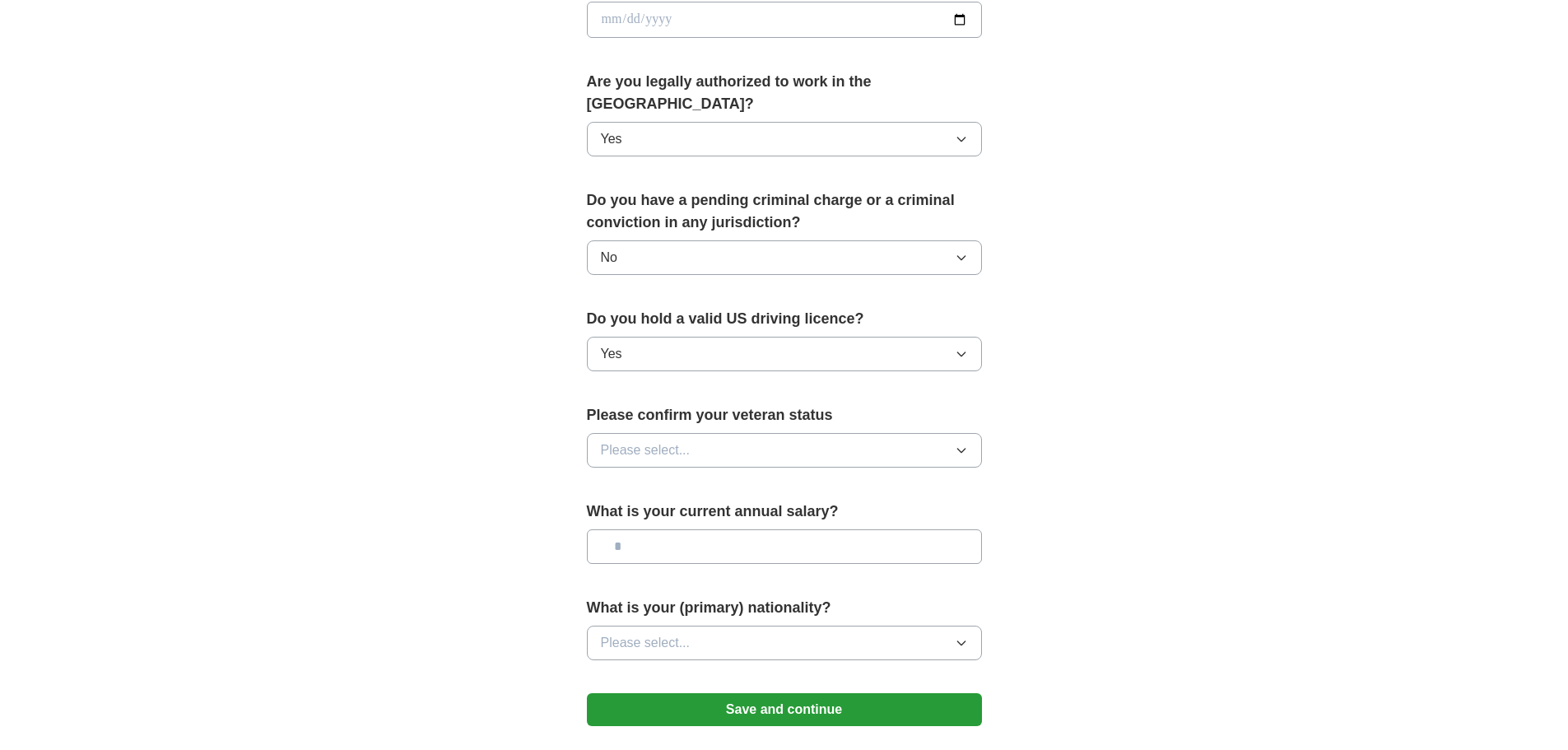
scroll to position [802, 0]
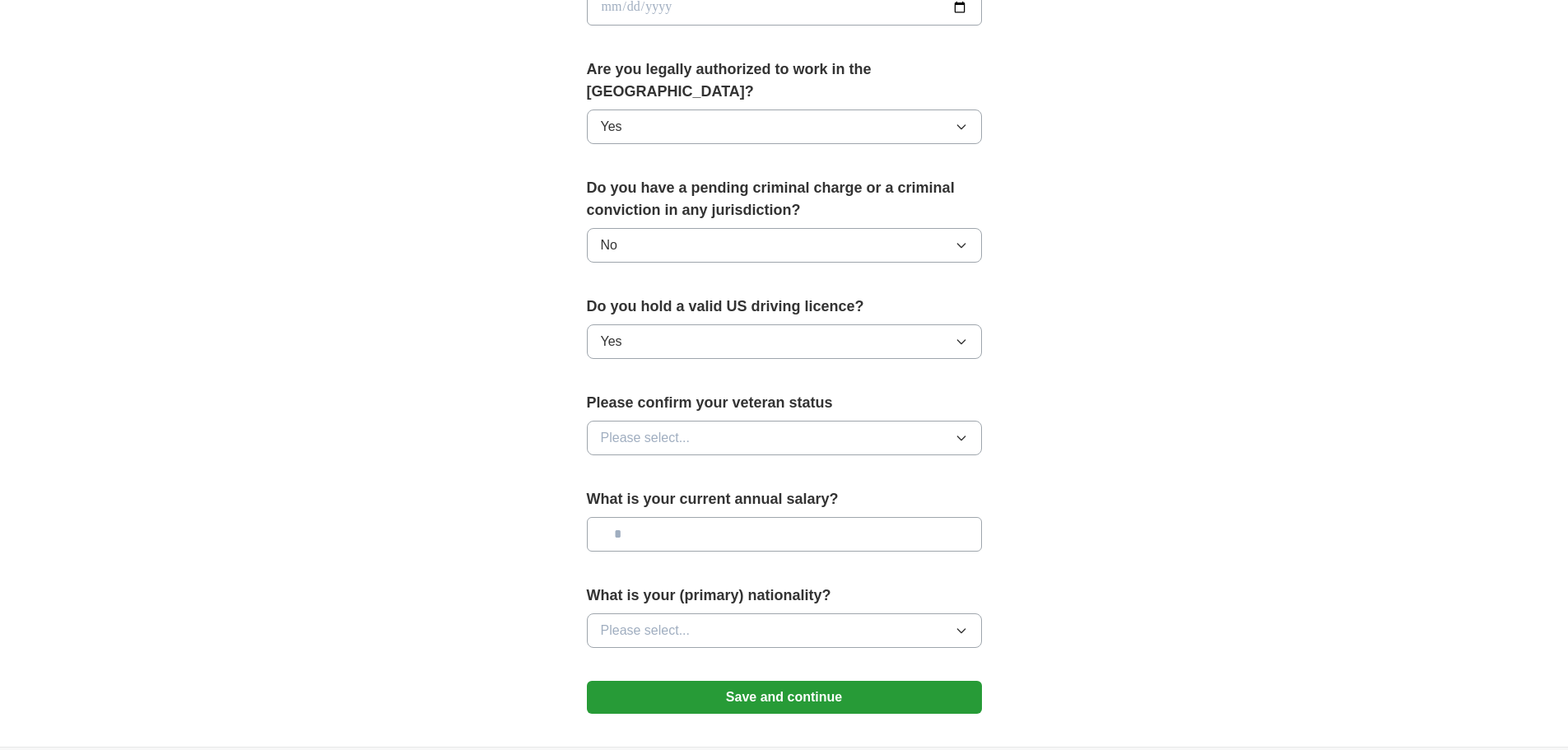
click at [807, 420] on button "Please select..." at bounding box center [784, 437] width 395 height 34
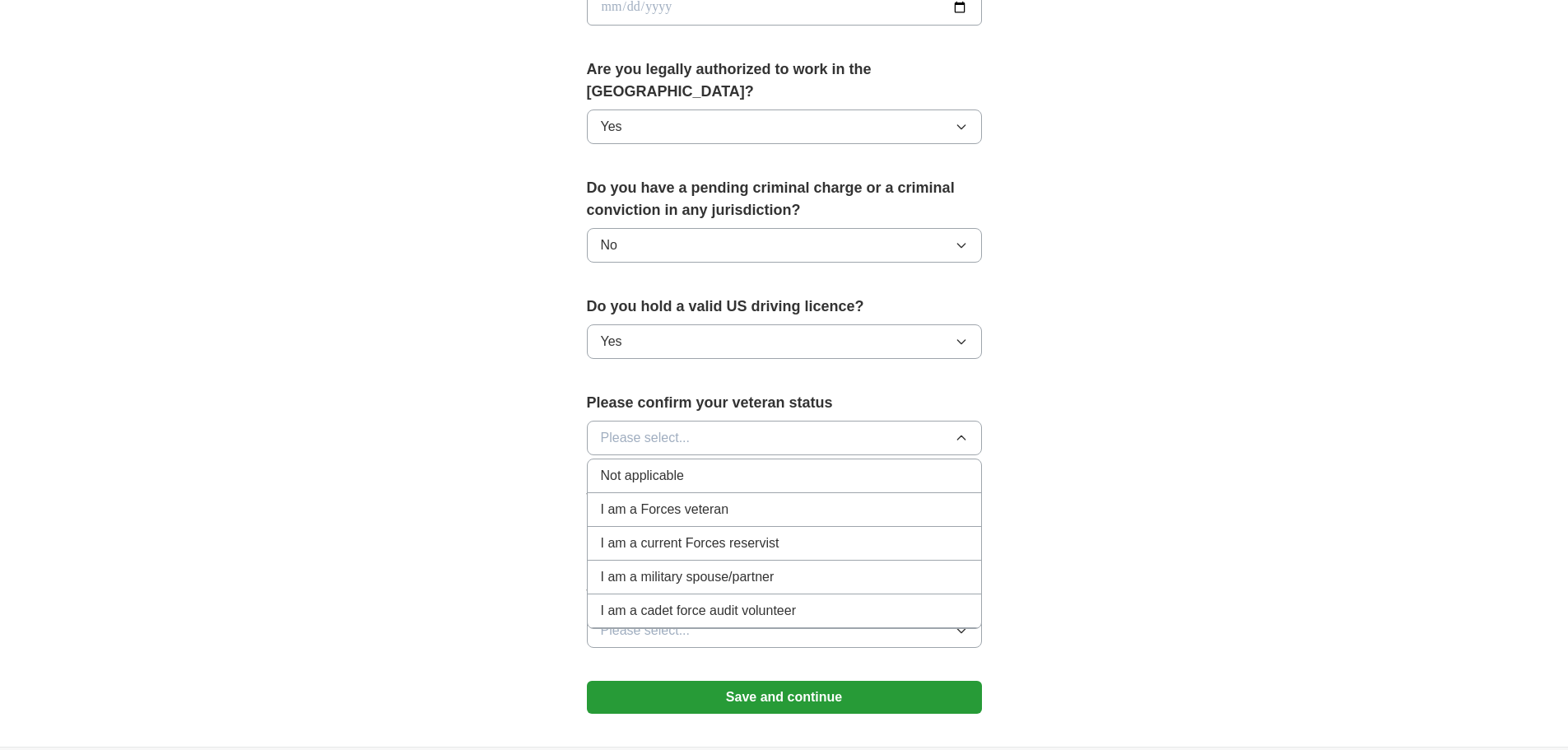
click at [773, 466] on div "Not applicable" at bounding box center [784, 475] width 367 height 20
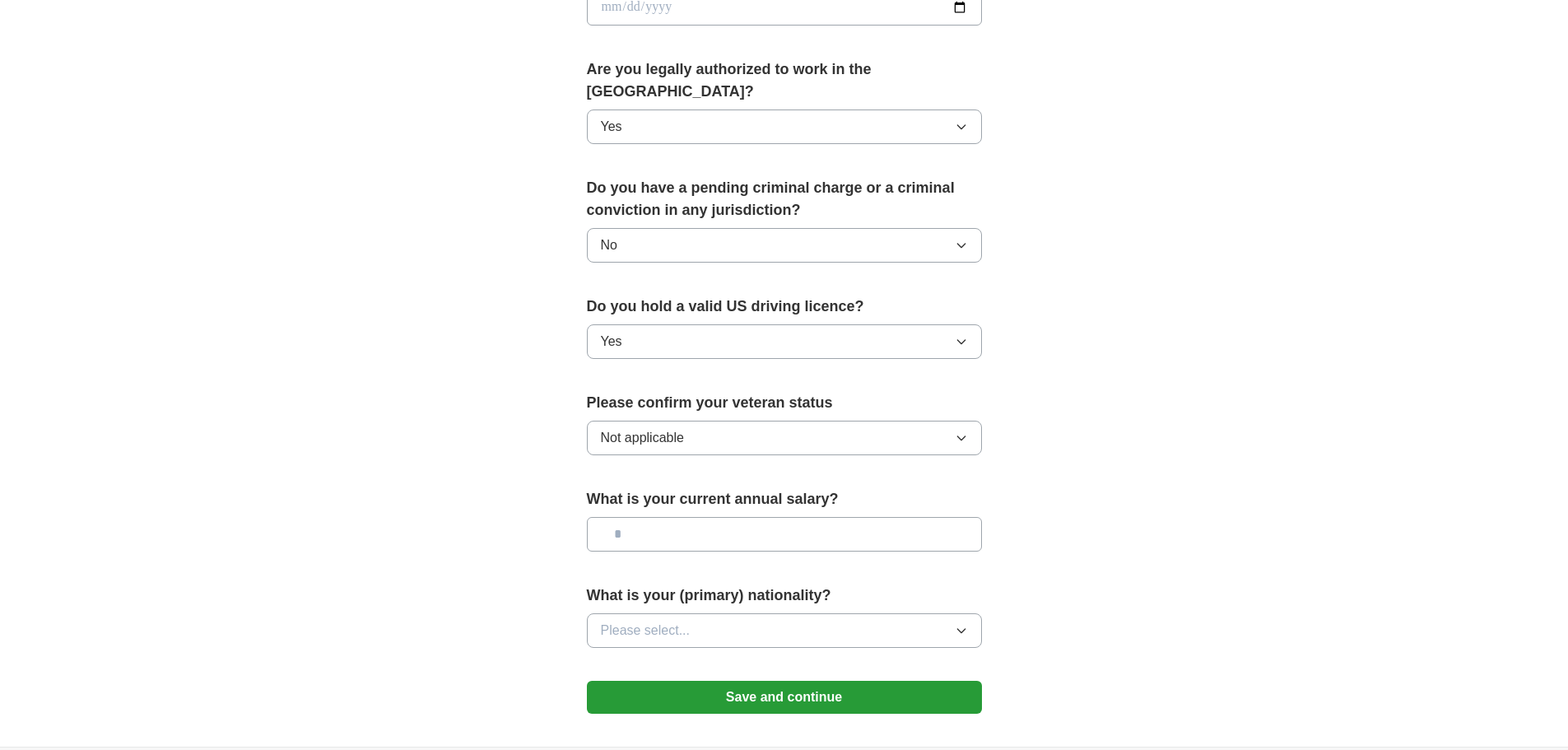
click at [785, 517] on input "text" at bounding box center [784, 534] width 395 height 34
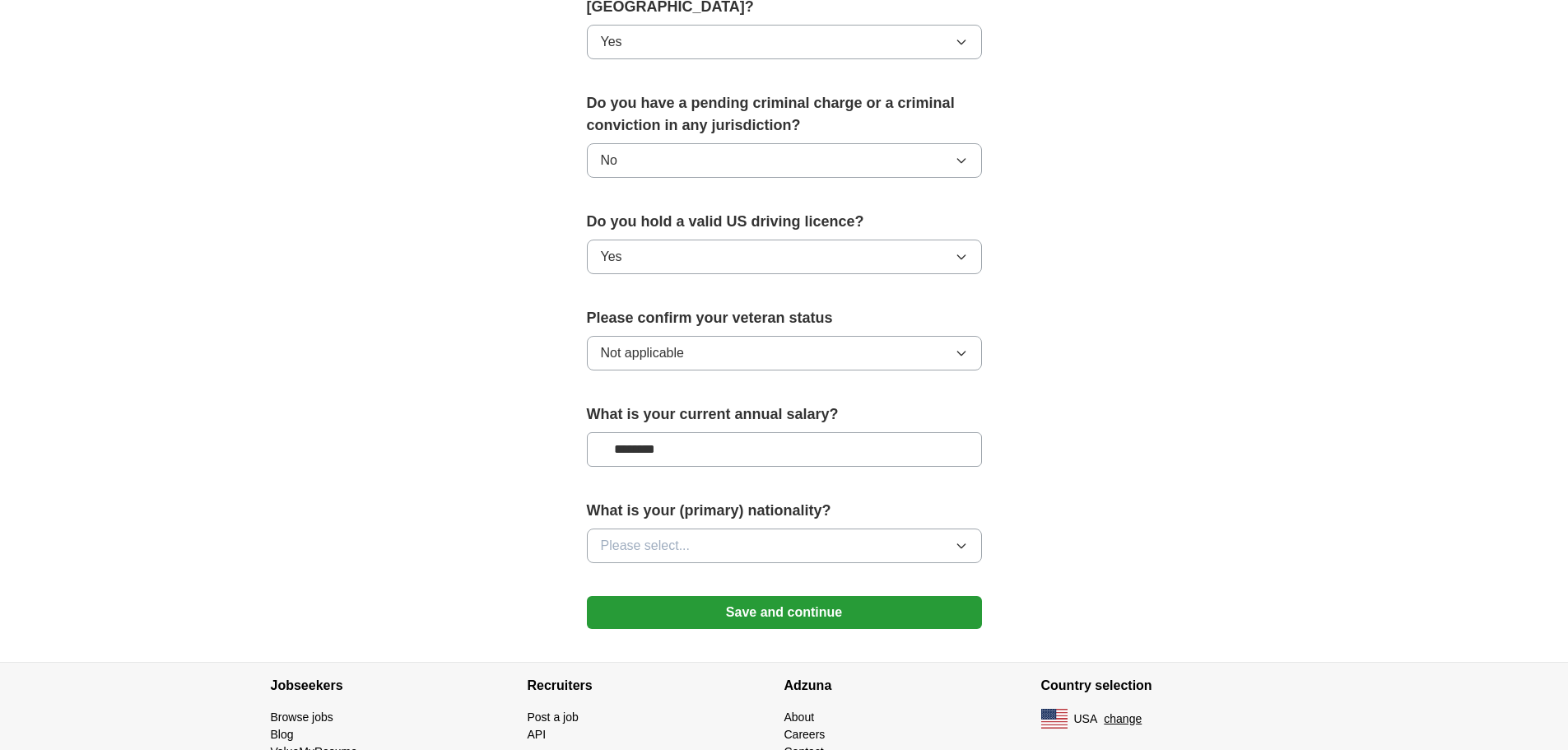
scroll to position [926, 0]
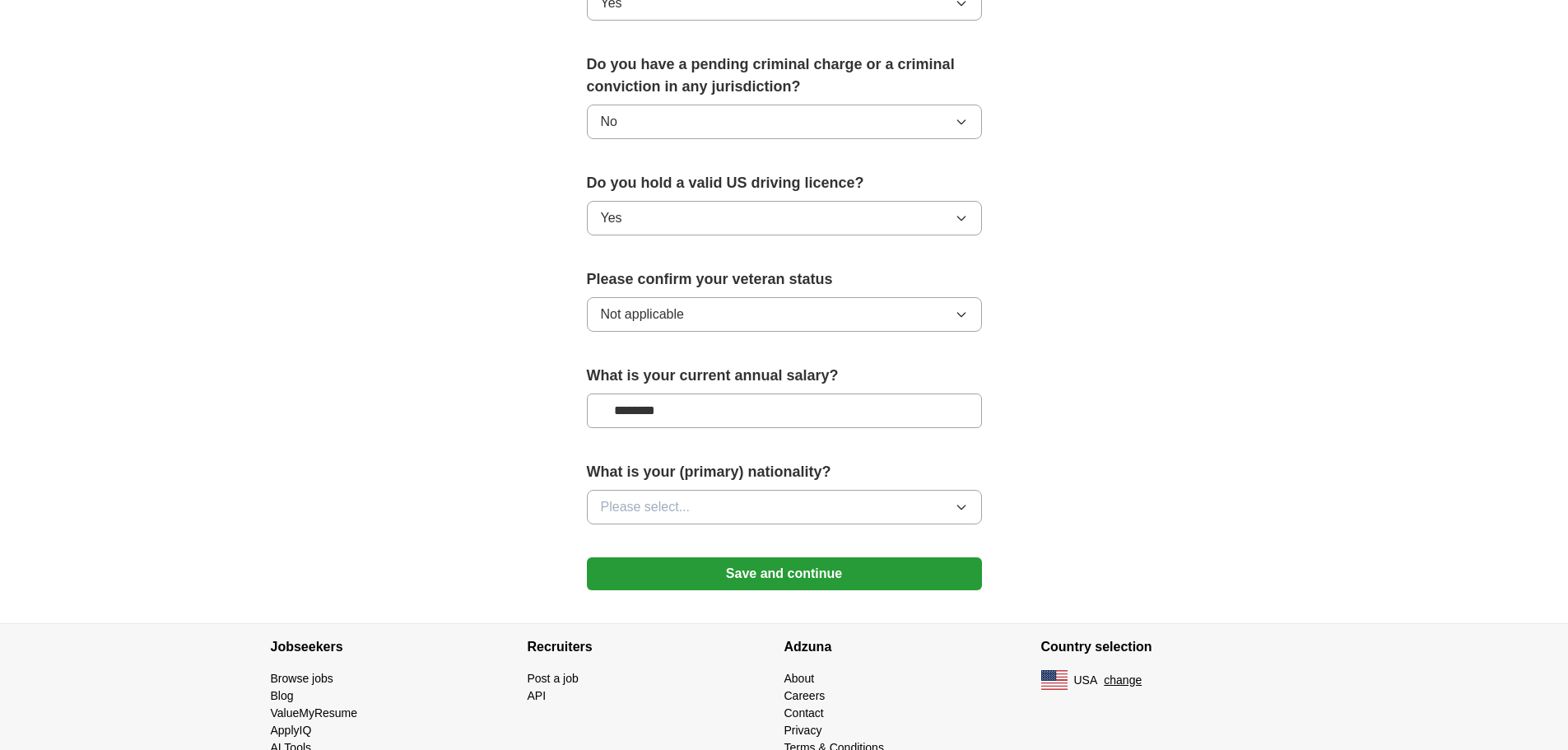
type input "********"
click at [776, 490] on button "Please select..." at bounding box center [784, 507] width 395 height 34
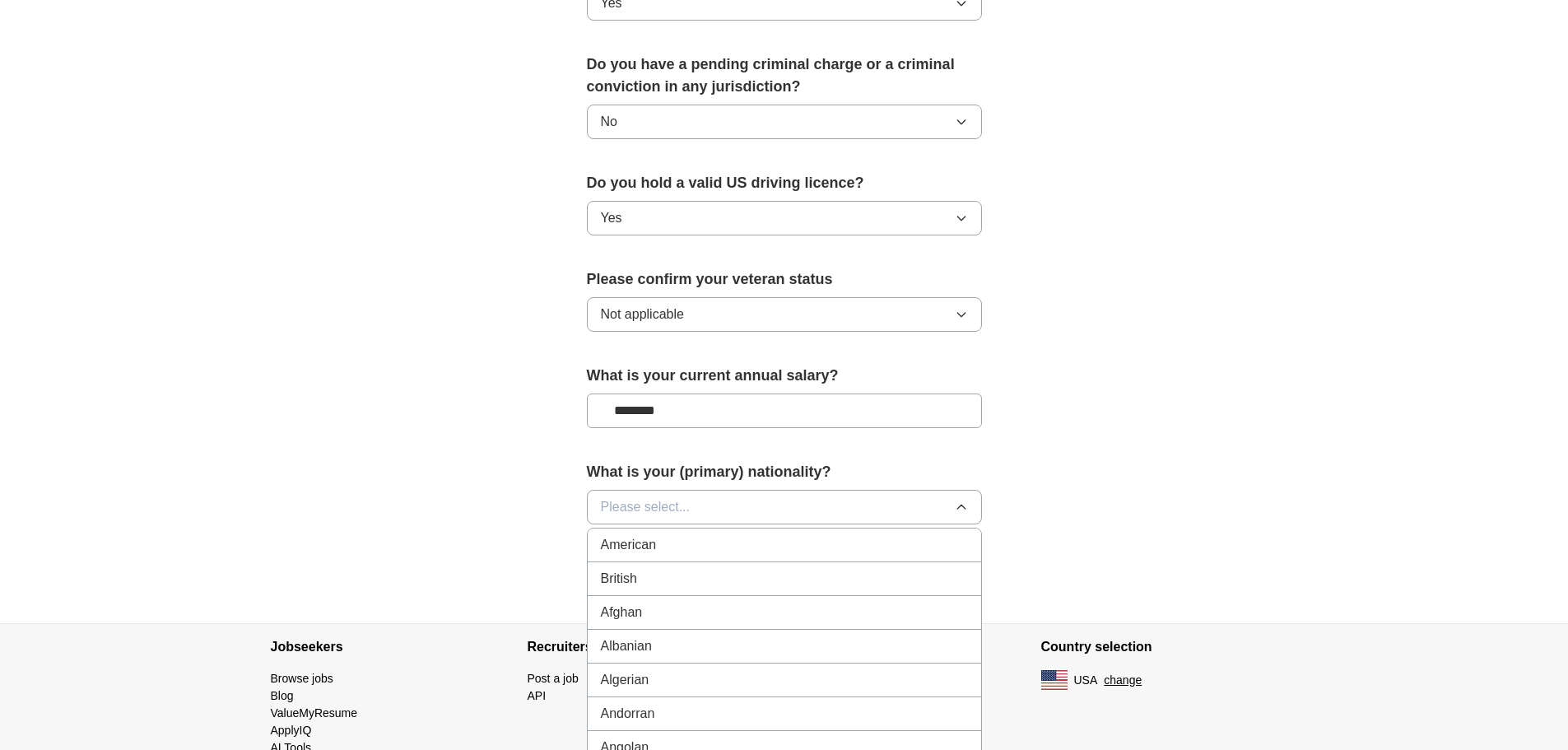
click at [755, 535] on div "American" at bounding box center [784, 545] width 367 height 20
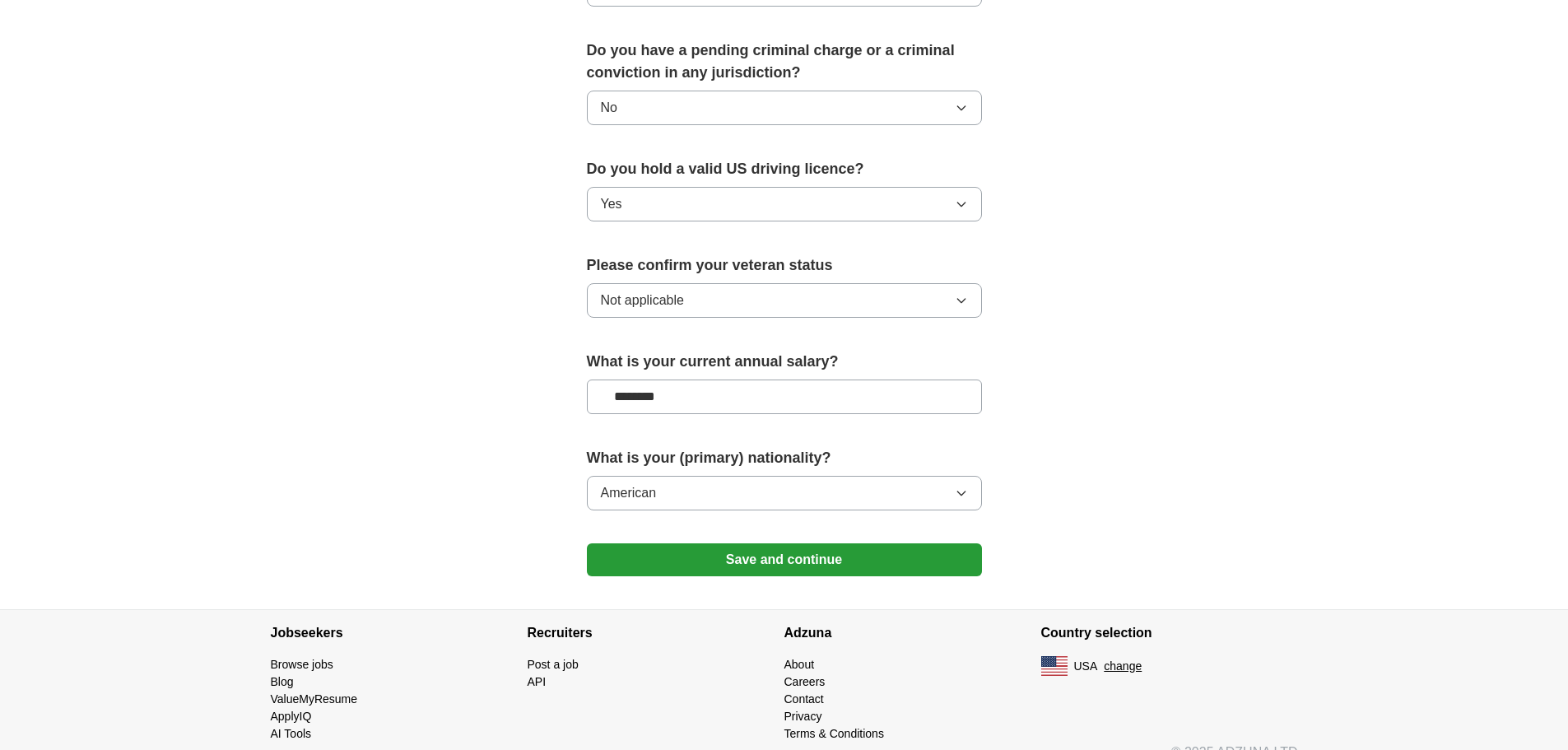
scroll to position [943, 0]
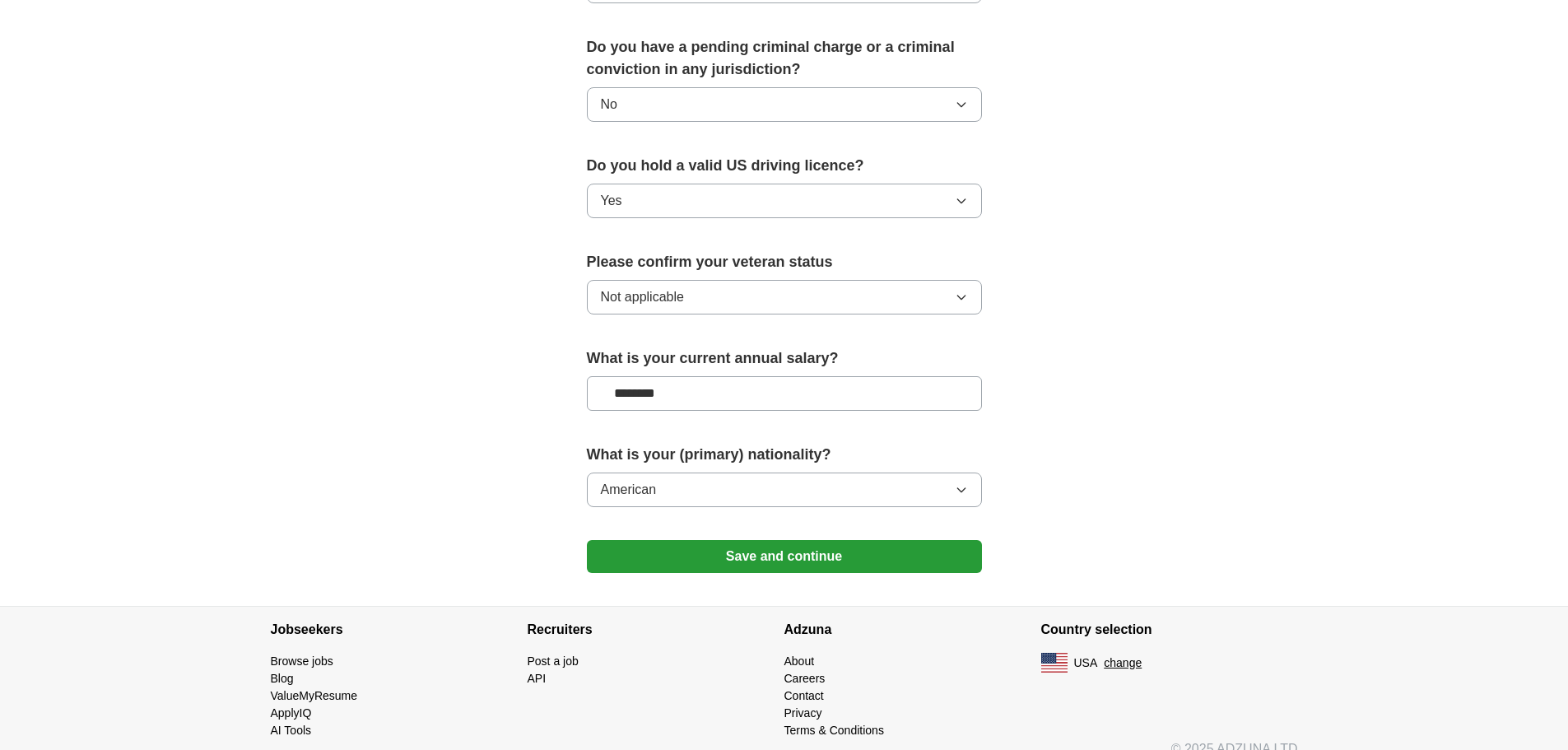
click at [855, 540] on button "Save and continue" at bounding box center [784, 556] width 395 height 33
